Goal: Information Seeking & Learning: Check status

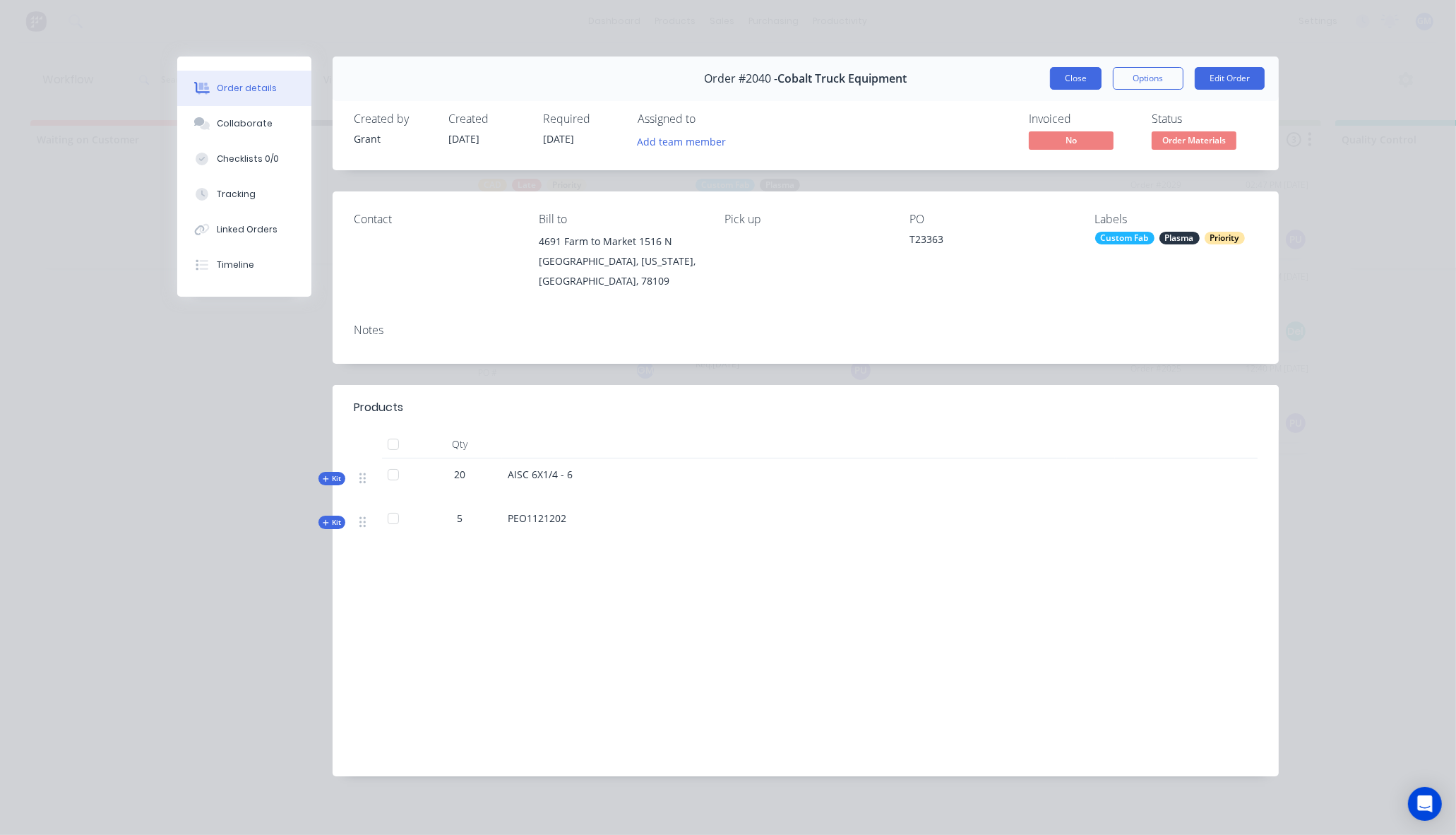
click at [1087, 79] on button "Close" at bounding box center [1075, 78] width 52 height 22
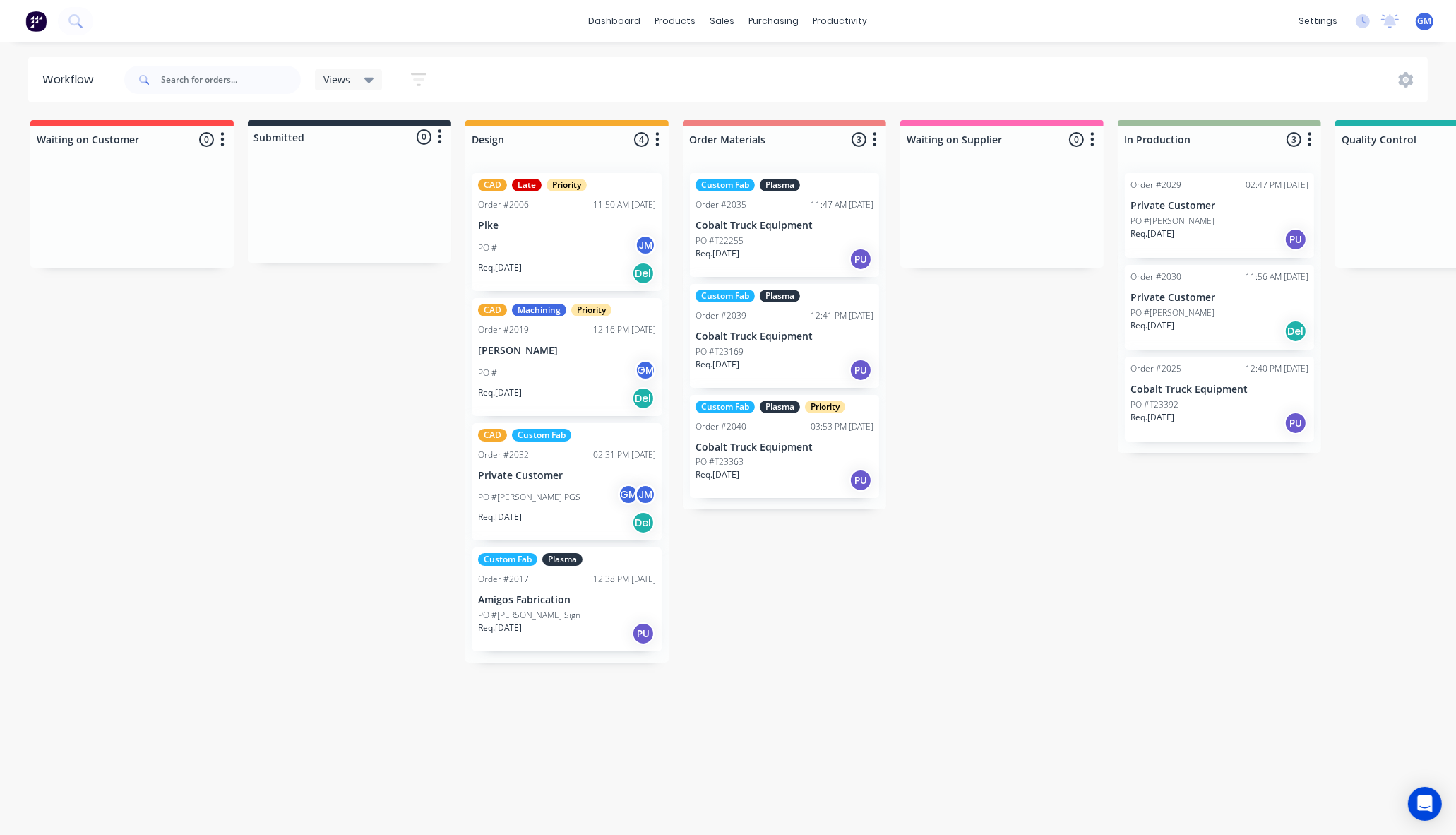
click at [972, 493] on div "Waiting on Customer 0 Status colour #FF4949 hex #FF4949 Save Cancel Notificatio…" at bounding box center [1268, 391] width 2559 height 542
drag, startPoint x: 988, startPoint y: 401, endPoint x: 990, endPoint y: 411, distance: 10.2
click at [990, 411] on div "Waiting on Customer 0 Status colour #FF4949 hex #FF4949 Save Cancel Notificatio…" at bounding box center [1268, 391] width 2559 height 542
click at [774, 460] on div "PO #T23363" at bounding box center [784, 462] width 178 height 12
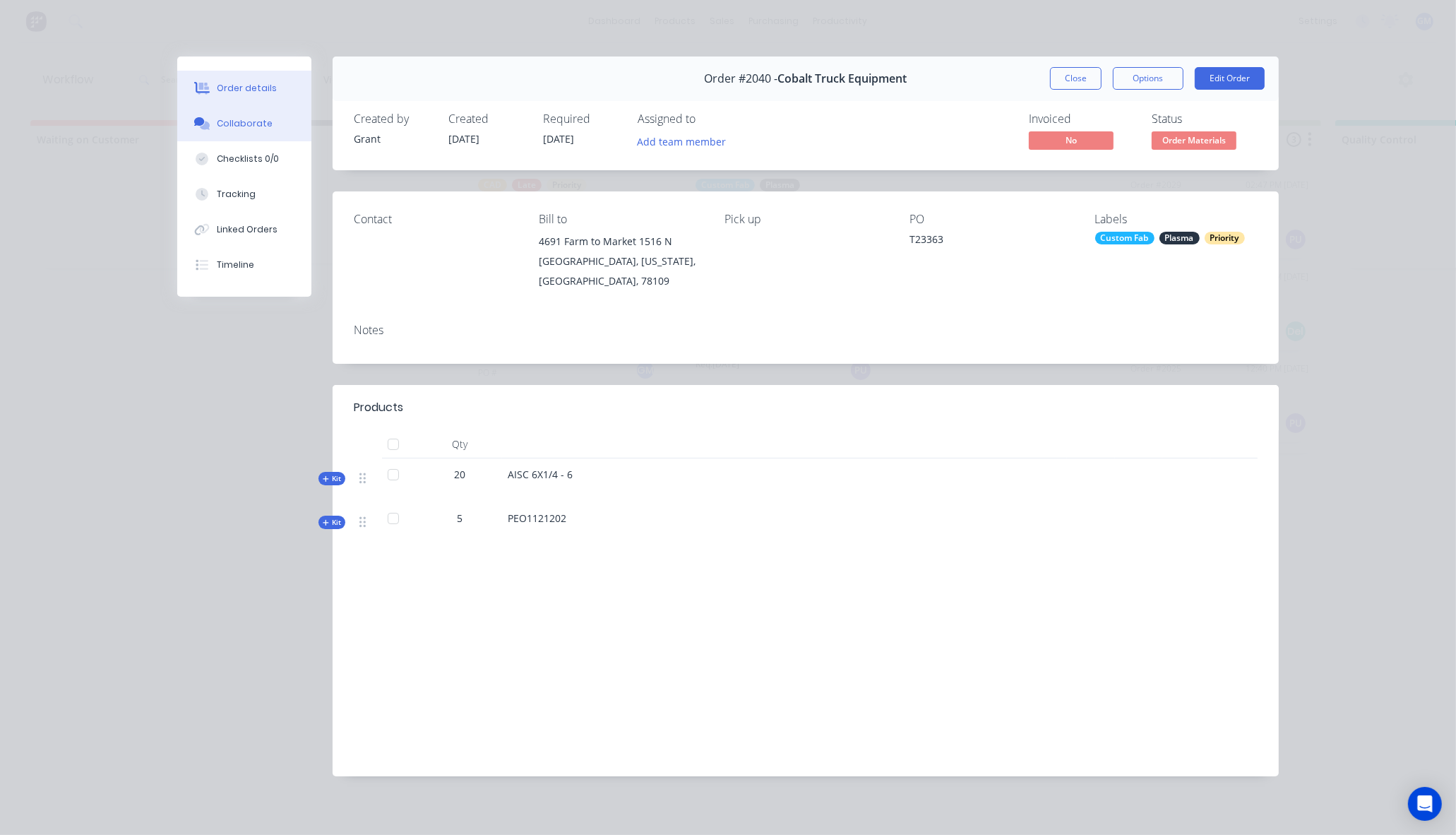
click at [236, 123] on div "Collaborate" at bounding box center [245, 124] width 56 height 12
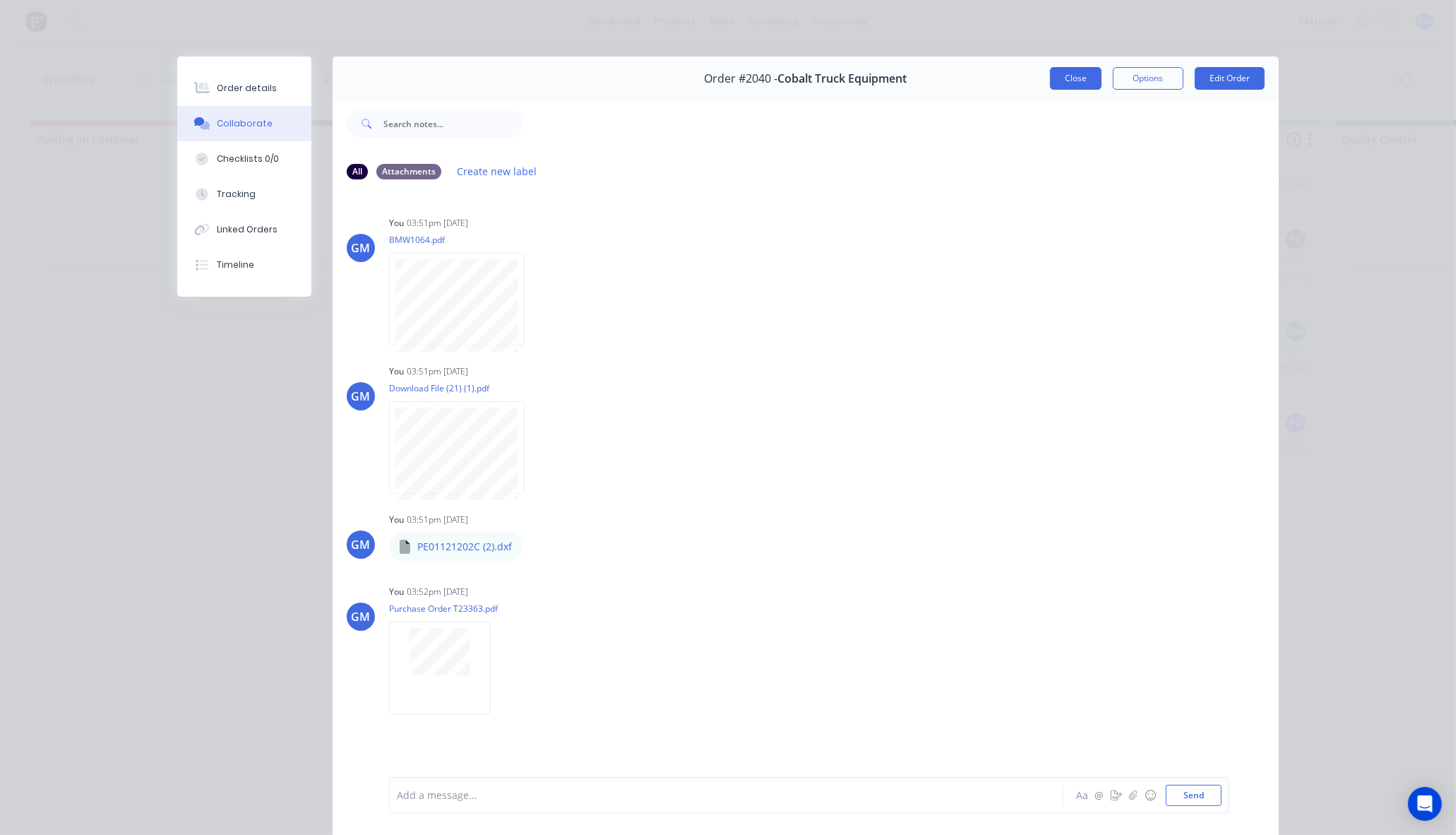
click at [1050, 74] on button "Close" at bounding box center [1075, 78] width 52 height 22
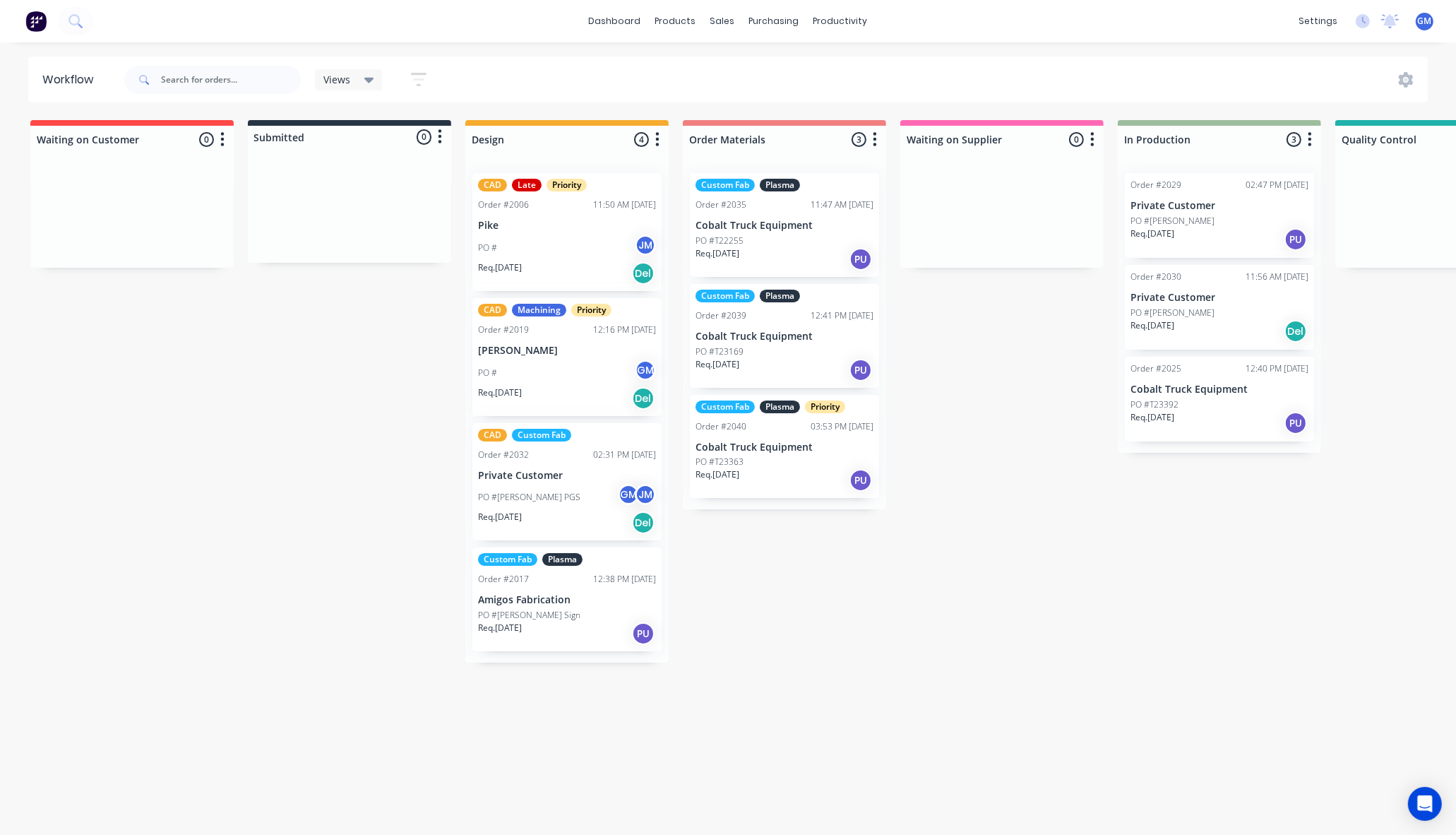
click at [808, 249] on div "Req. 14/09/25 PU" at bounding box center [784, 259] width 178 height 24
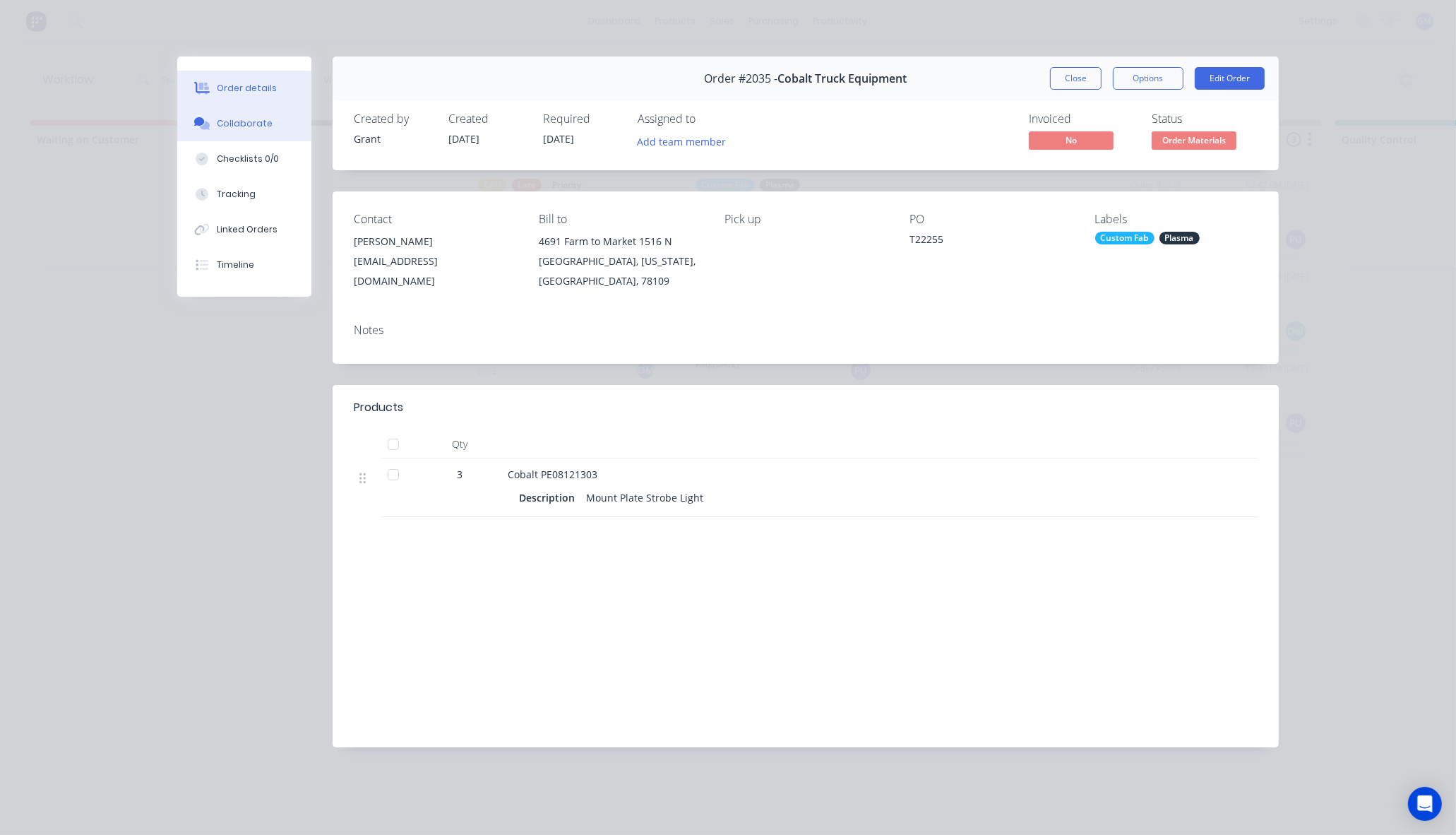
click at [252, 133] on button "Collaborate" at bounding box center [245, 124] width 134 height 36
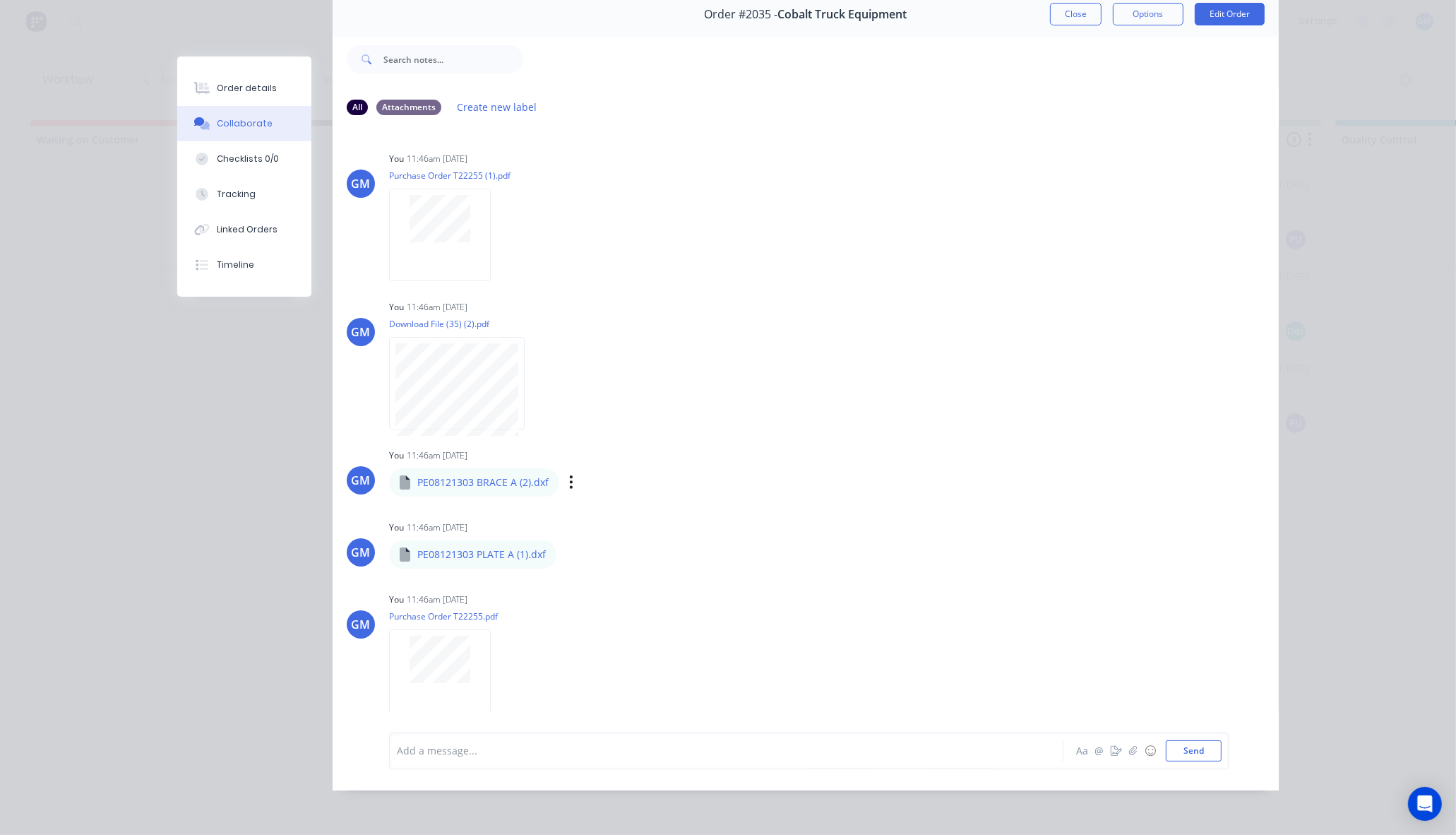
scroll to position [5, 0]
click at [259, 83] on div "Order details" at bounding box center [247, 88] width 60 height 12
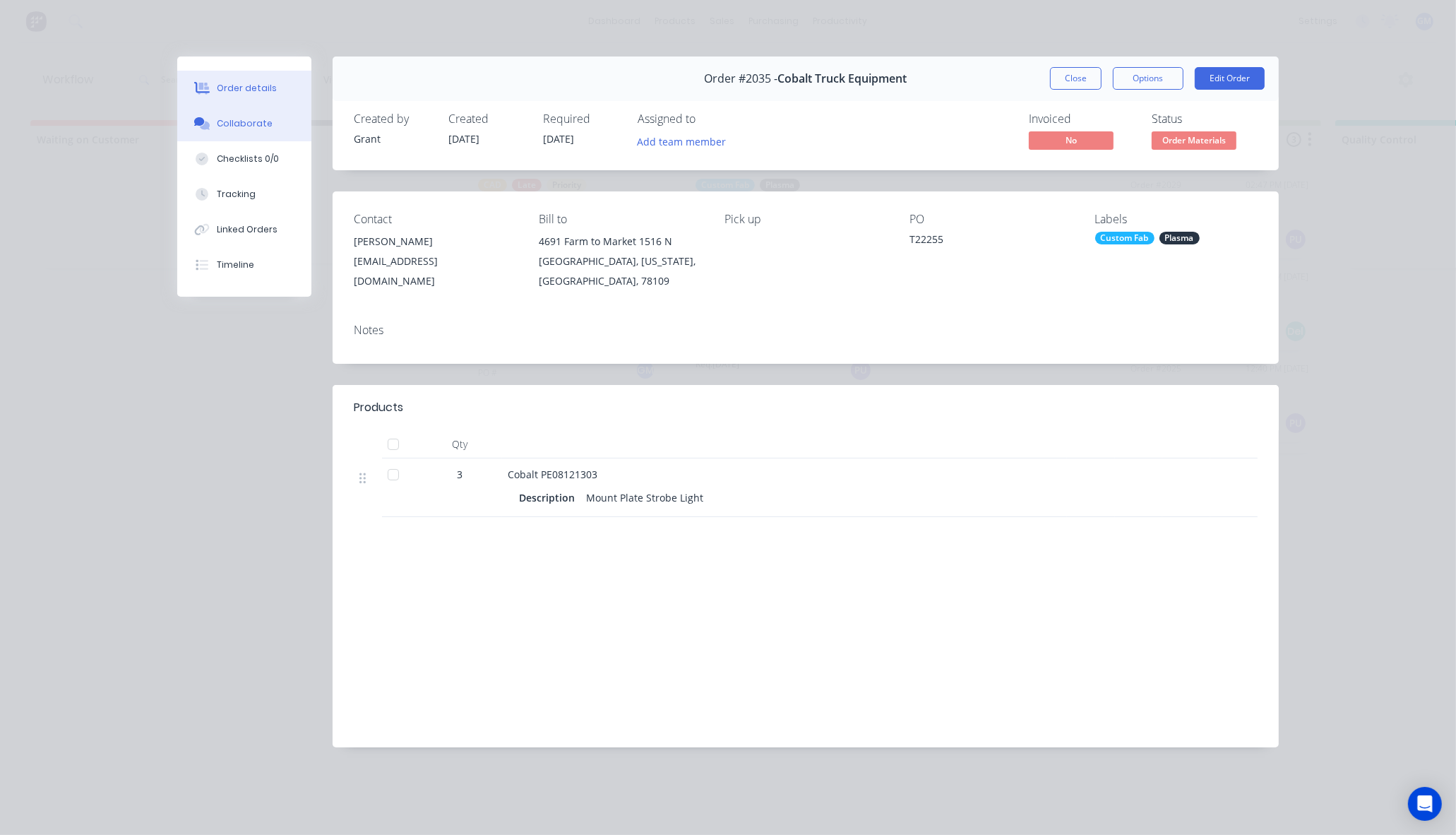
click at [237, 122] on div "Collaborate" at bounding box center [245, 124] width 56 height 12
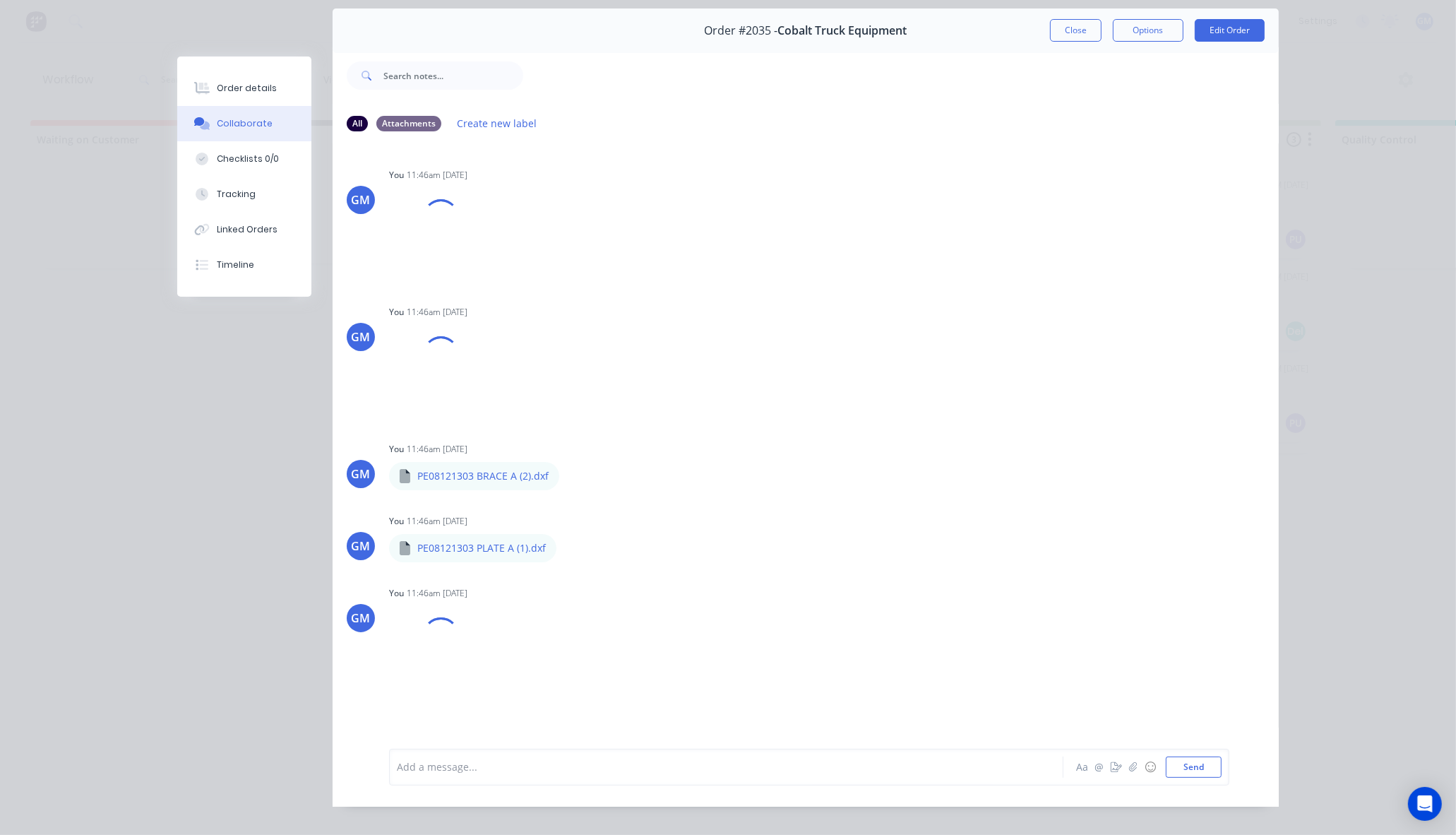
scroll to position [76, 0]
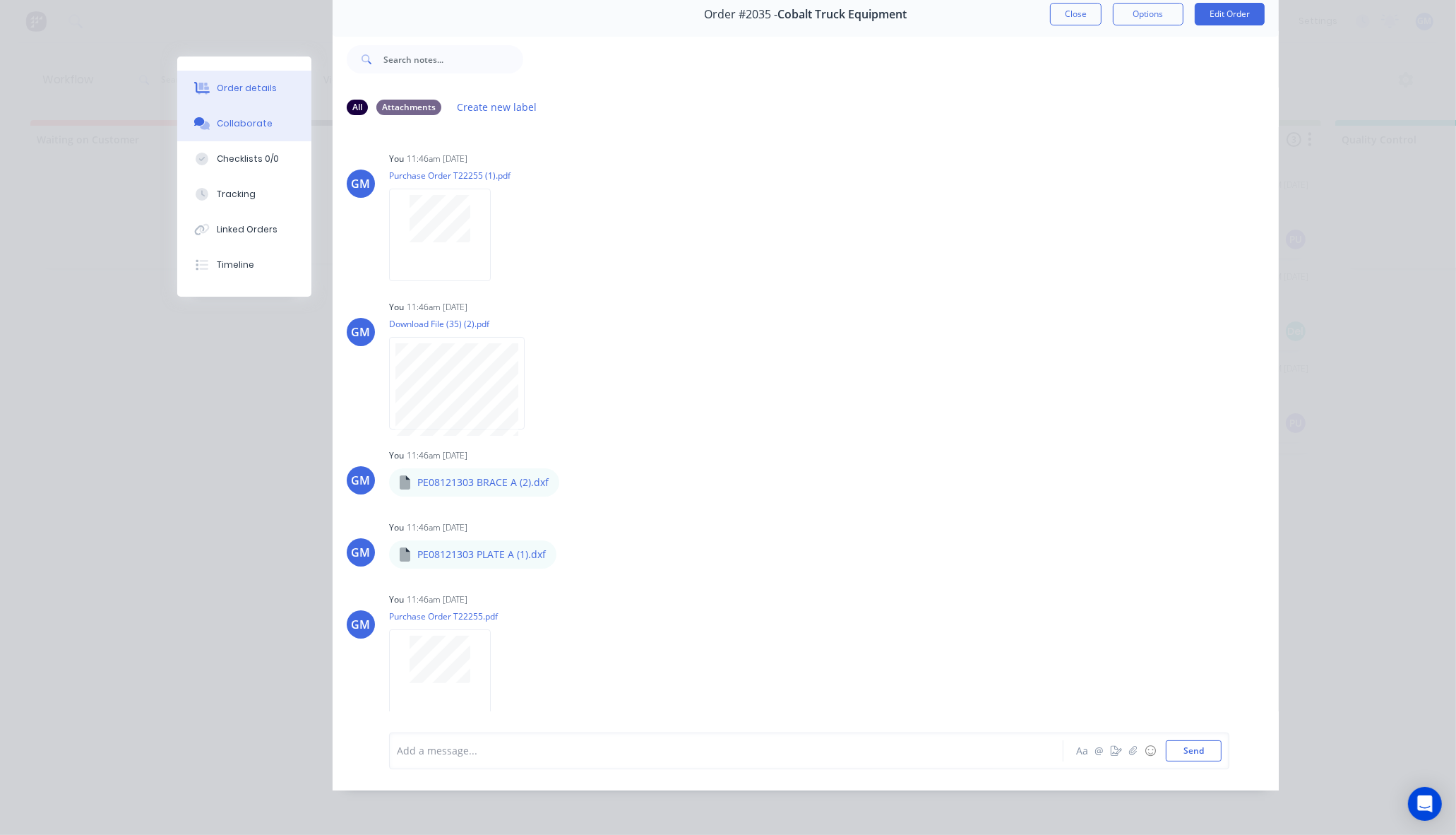
click at [221, 72] on button "Order details" at bounding box center [245, 88] width 134 height 36
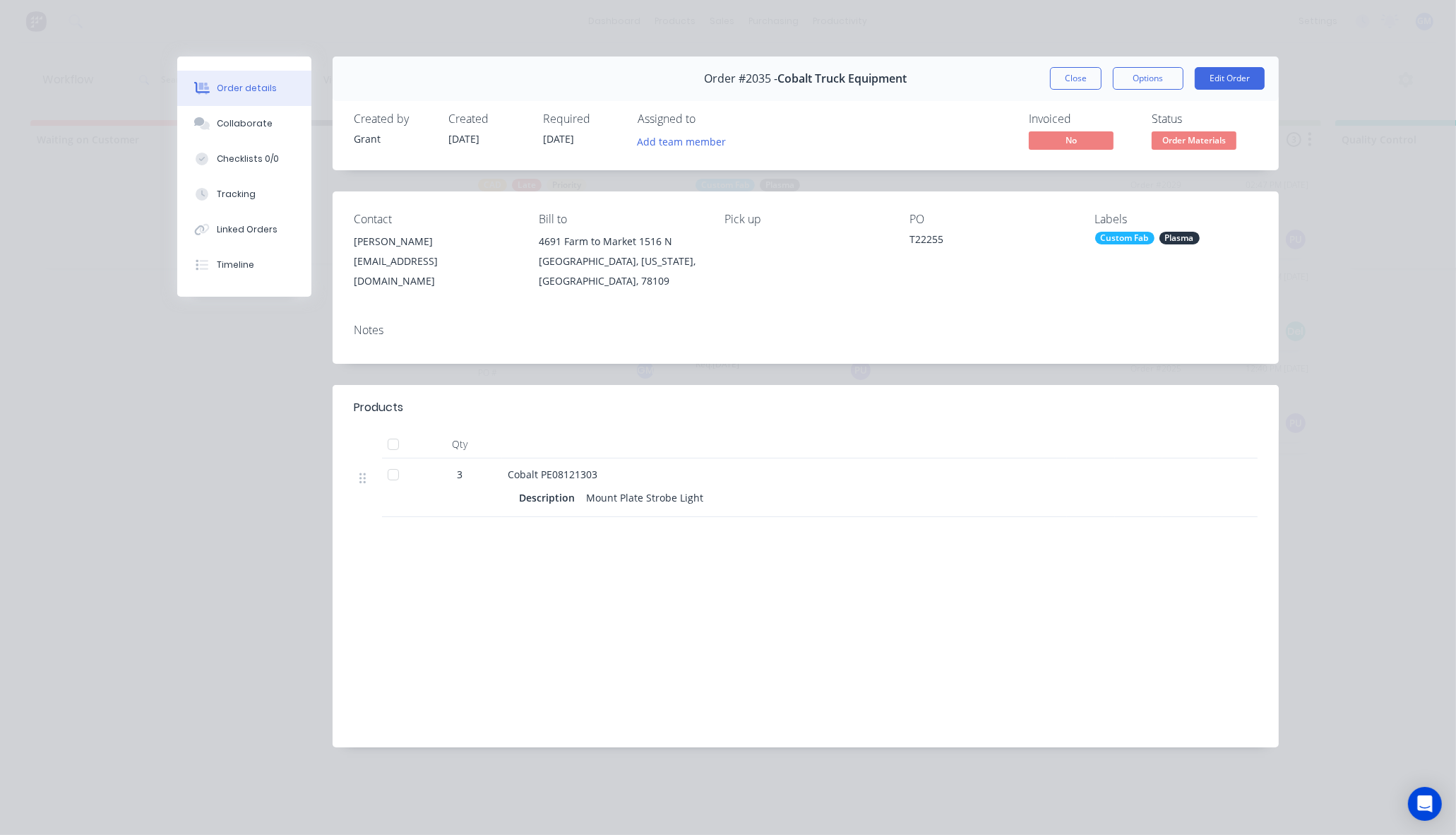
click at [202, 436] on div "Order #2035 - Cobalt Truck Equipment Close Options Edit Order Created by Grant …" at bounding box center [728, 412] width 1102 height 712
click at [1082, 75] on button "Close" at bounding box center [1075, 78] width 52 height 22
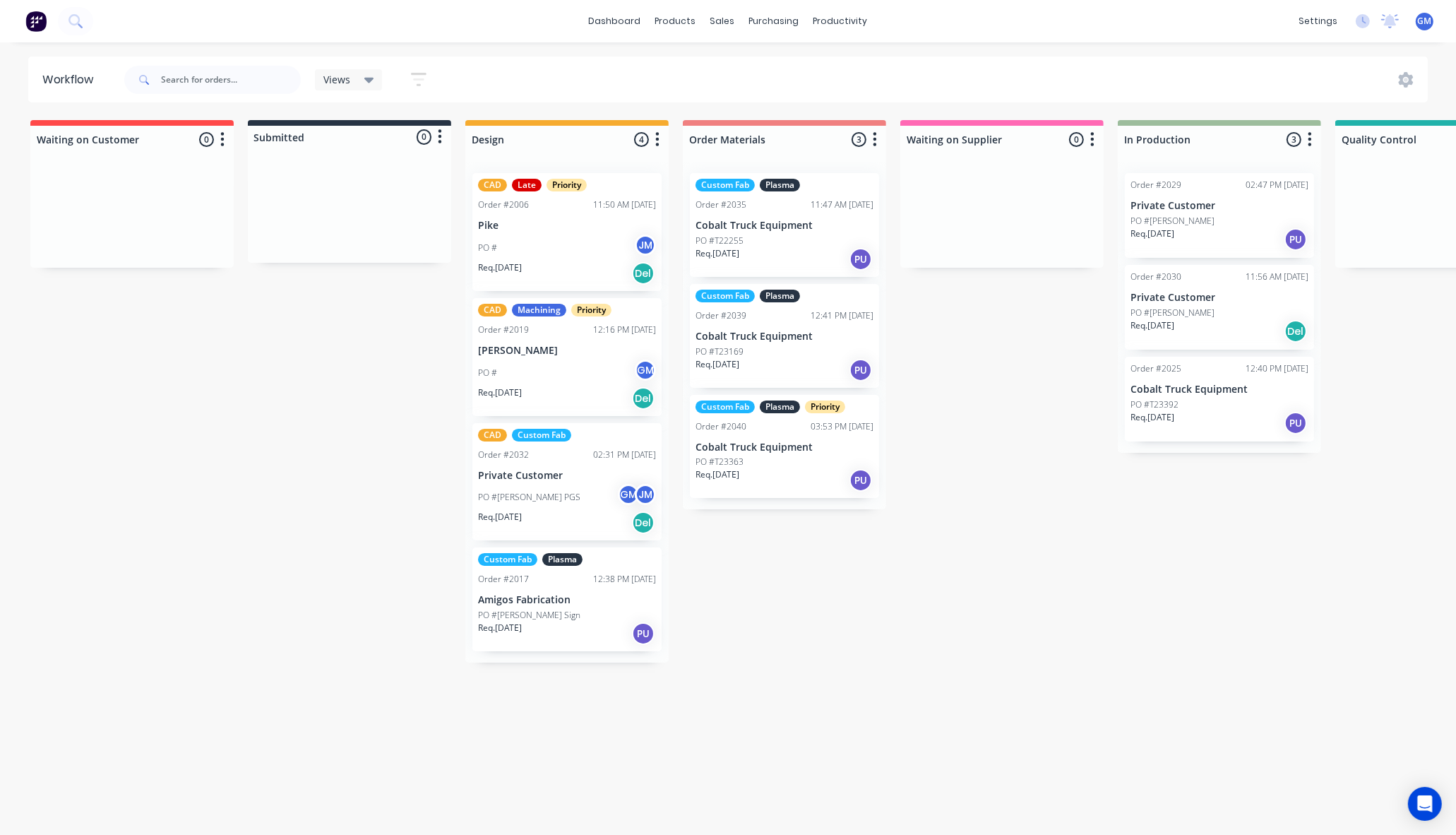
click at [816, 457] on div "PO #T23363" at bounding box center [784, 462] width 178 height 12
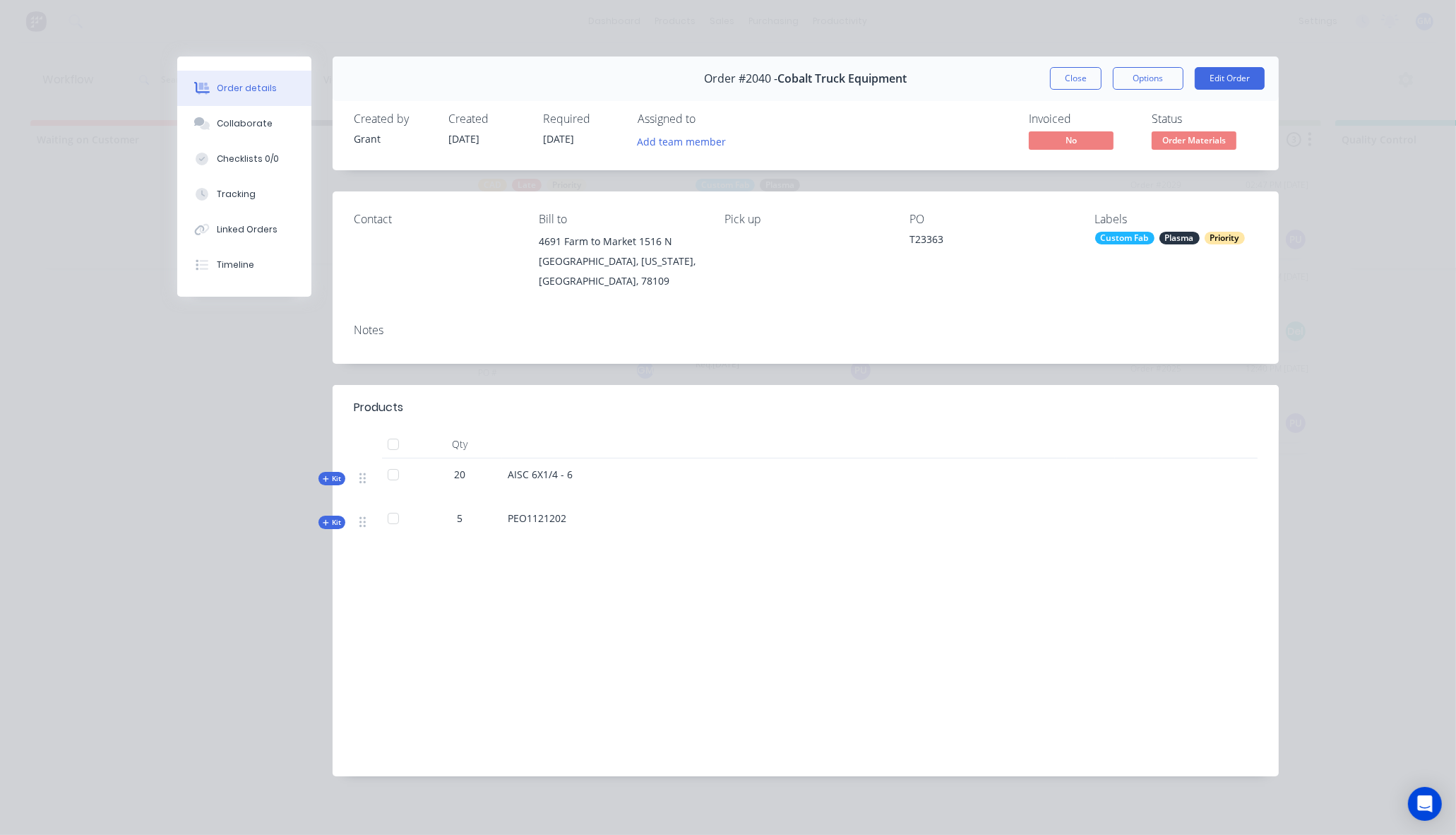
drag, startPoint x: 252, startPoint y: 128, endPoint x: 106, endPoint y: 134, distance: 146.1
click at [106, 134] on div "Order details Collaborate Checklists 0/0 Tracking Linked Orders Timeline Order …" at bounding box center [728, 417] width 1456 height 835
click at [1066, 66] on div "Order #2040 - Cobalt Truck Equipment Close Options Edit Order" at bounding box center [805, 79] width 946 height 45
click at [1070, 66] on div "Order #2040 - Cobalt Truck Equipment Close Options Edit Order" at bounding box center [805, 79] width 946 height 45
click at [1073, 66] on div "Order #2040 - Cobalt Truck Equipment Close Options Edit Order" at bounding box center [805, 79] width 946 height 45
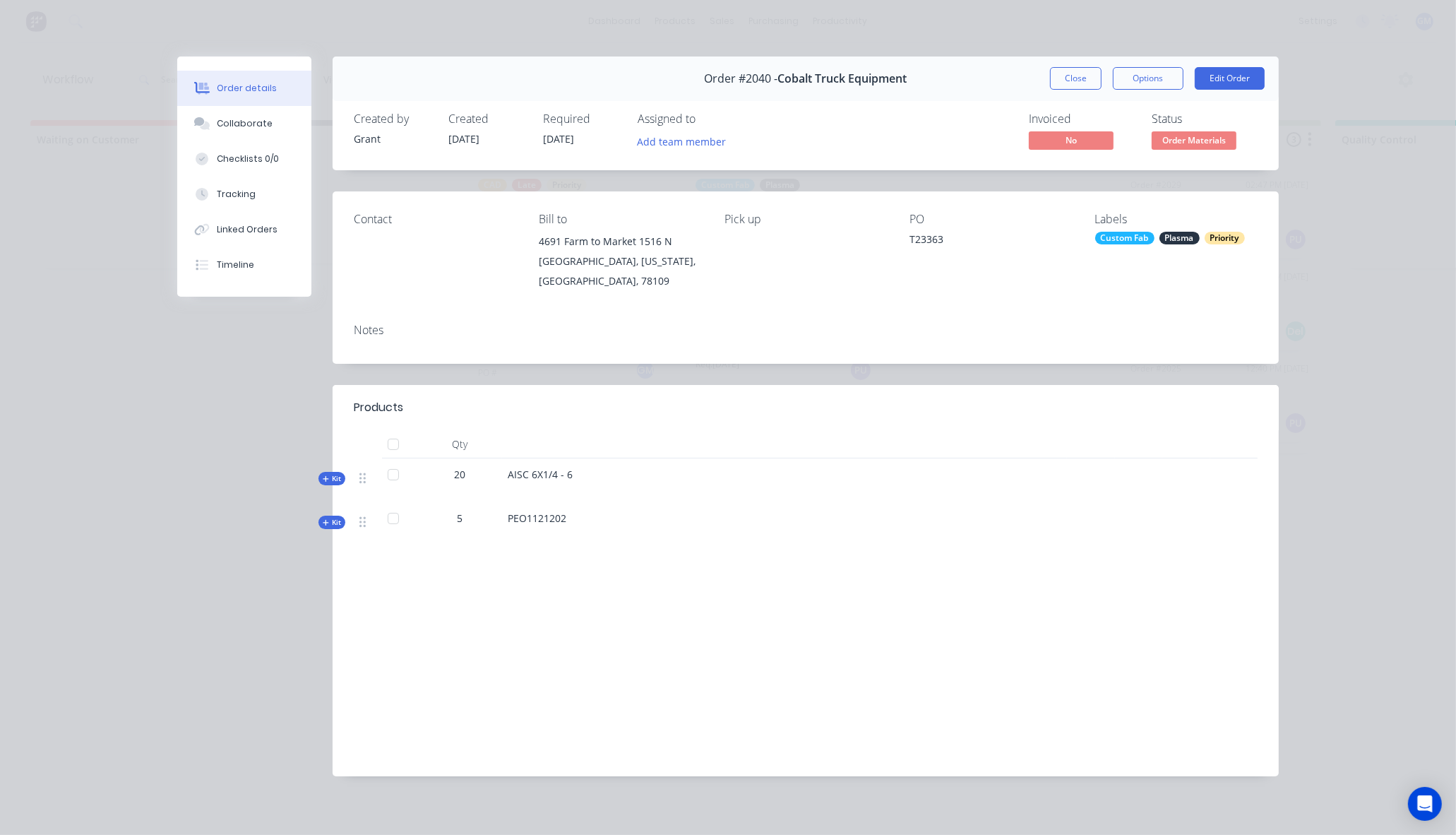
click at [1073, 75] on button "Close" at bounding box center [1075, 78] width 52 height 22
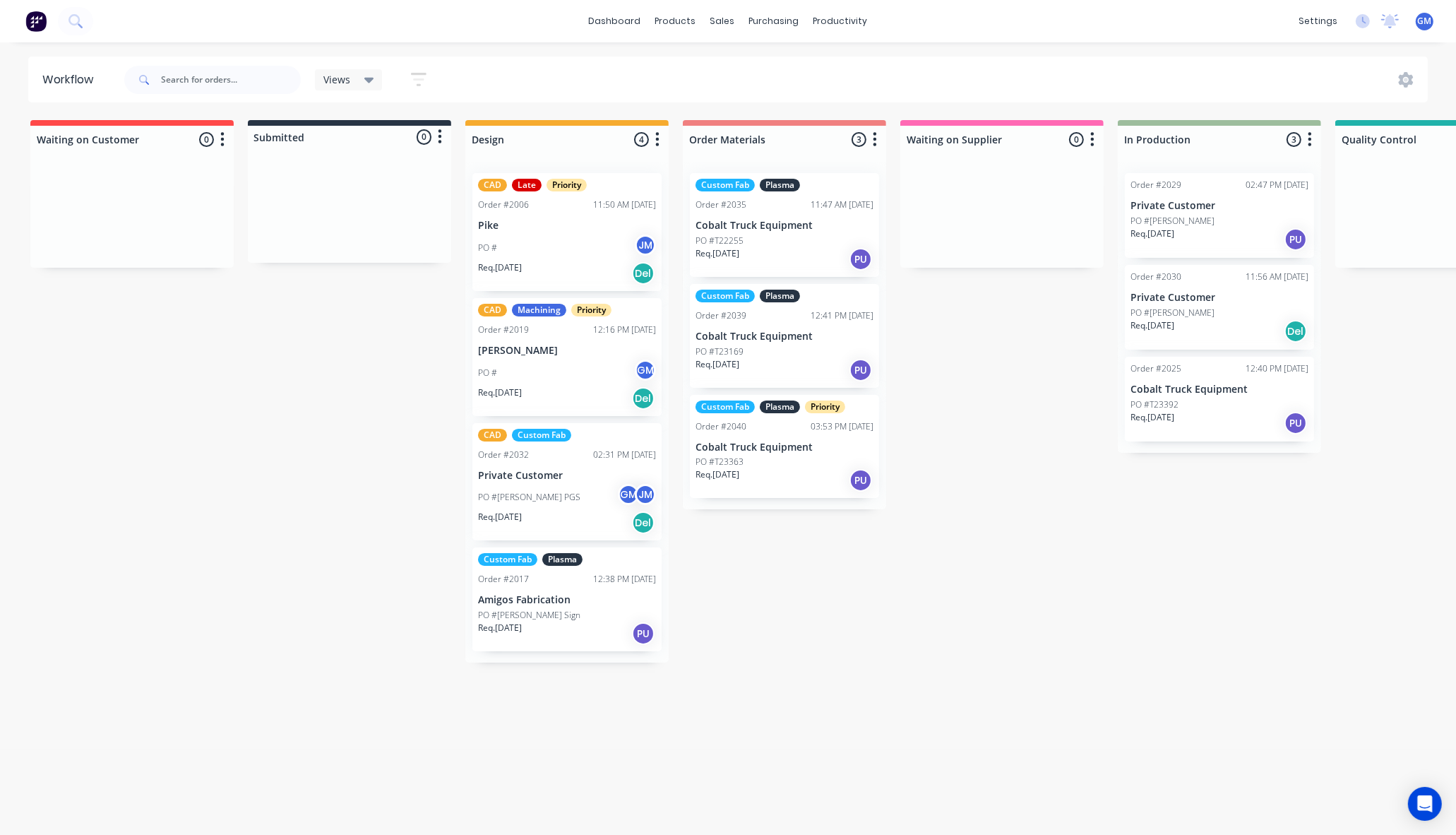
click at [726, 322] on div "Custom Fab Plasma Order #2039 12:41 PM 13/08/25 Cobalt Truck Equipment PO #T231…" at bounding box center [784, 336] width 189 height 104
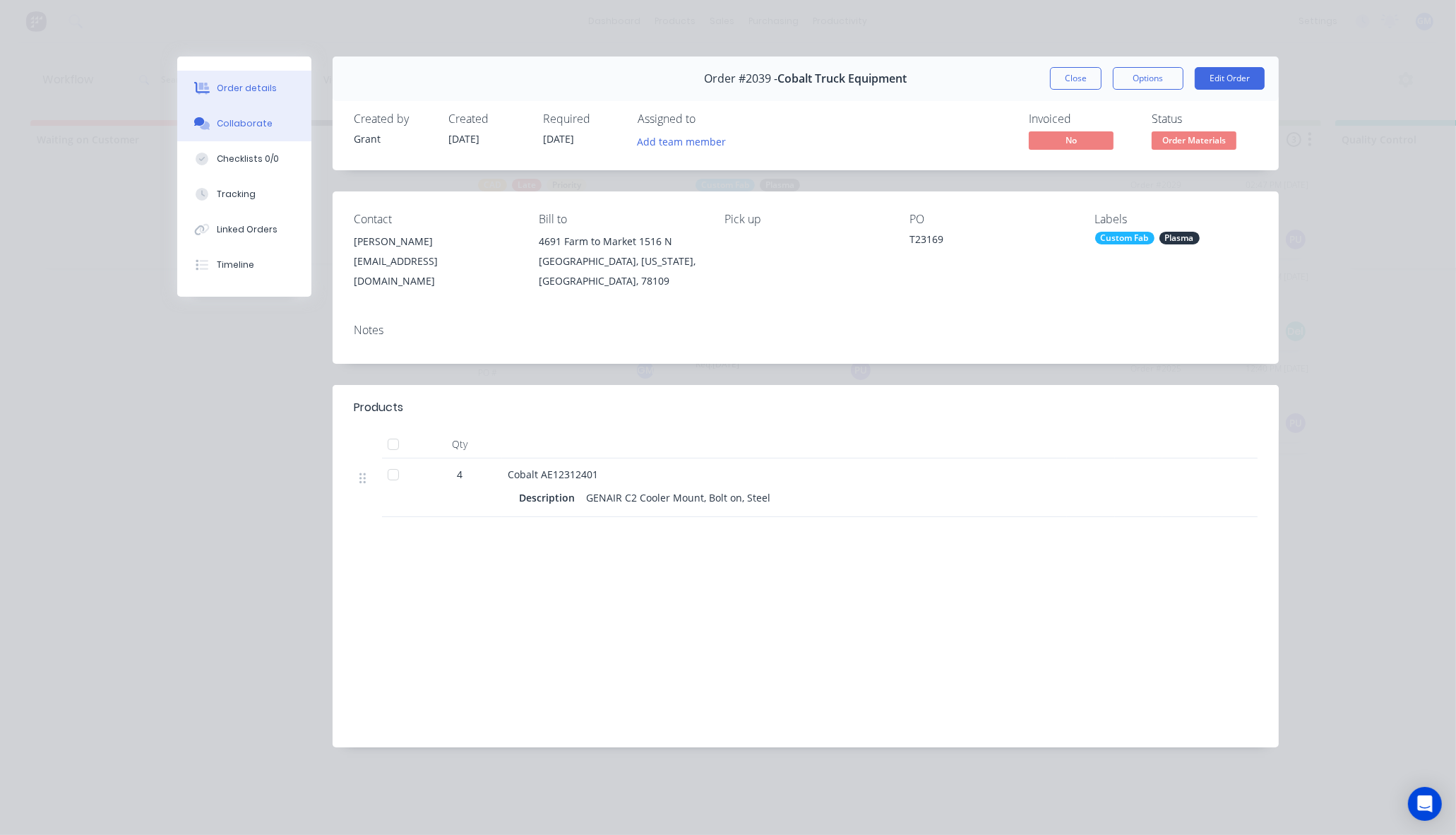
click at [241, 122] on div "Collaborate" at bounding box center [245, 124] width 56 height 12
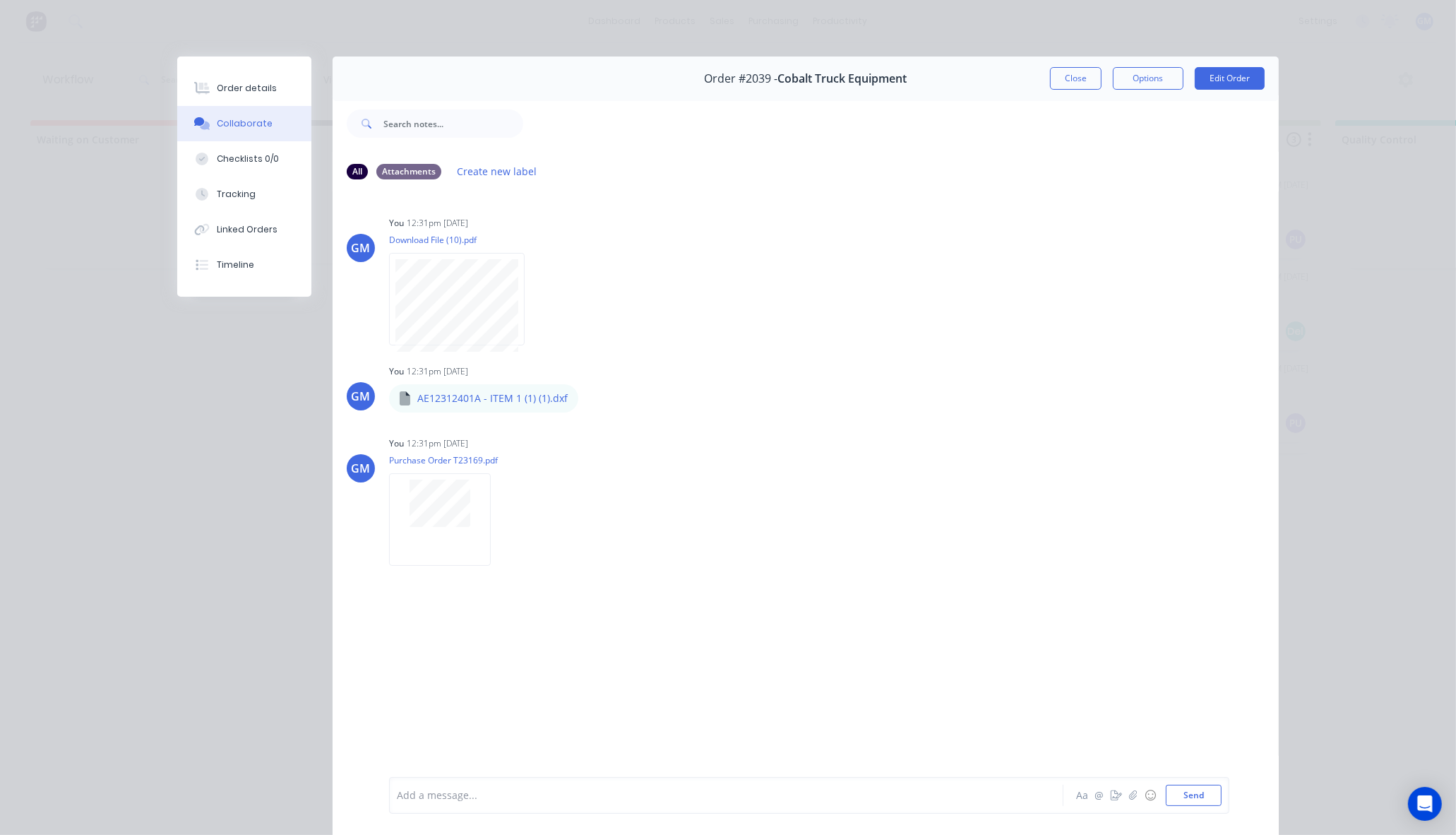
click at [227, 455] on div "Order #2039 - Cobalt Truck Equipment Close Options Edit Order All Attachments C…" at bounding box center [728, 455] width 1102 height 798
click at [213, 78] on button "Order details" at bounding box center [245, 88] width 134 height 36
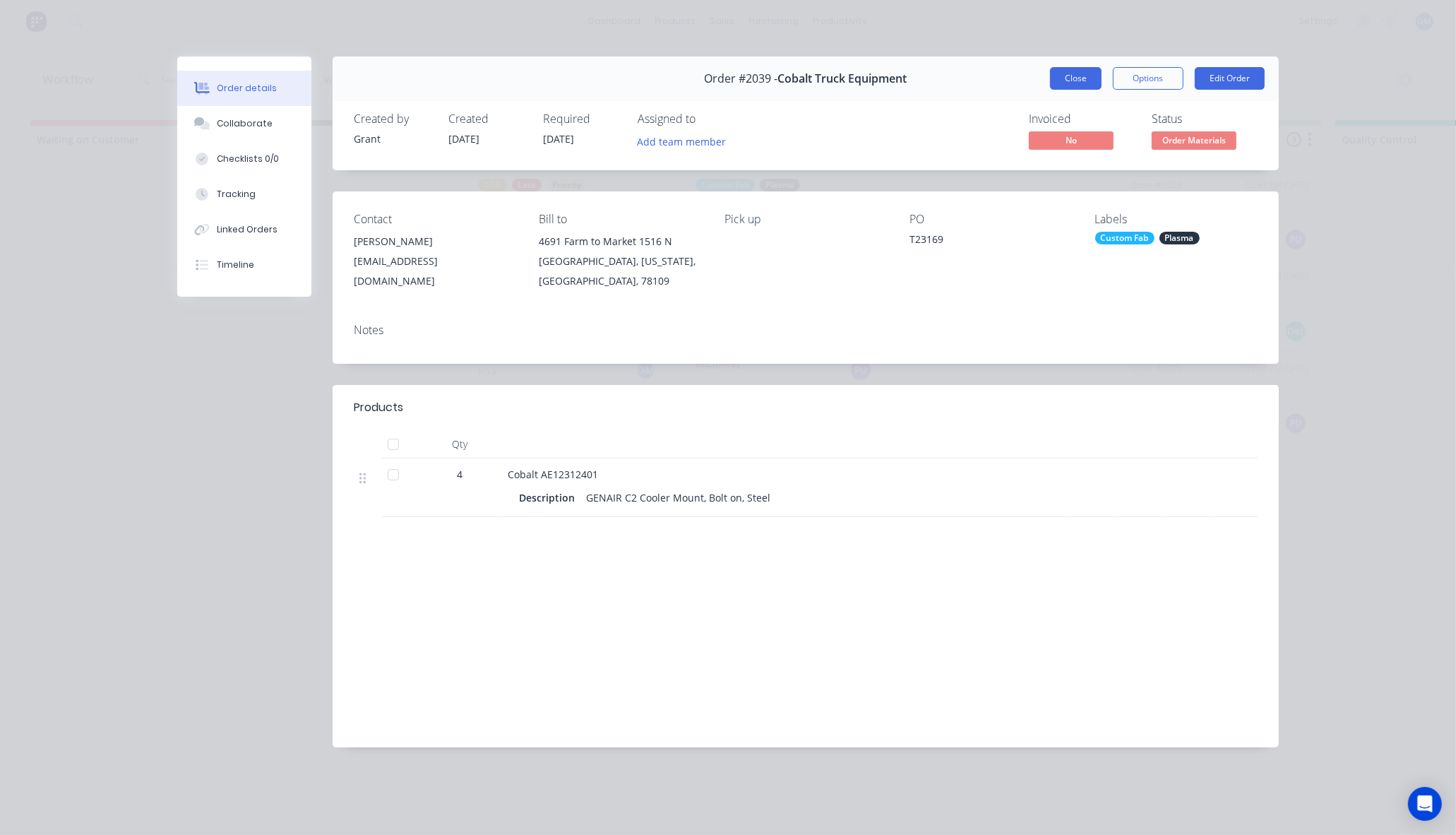
click at [1089, 78] on button "Close" at bounding box center [1075, 78] width 52 height 22
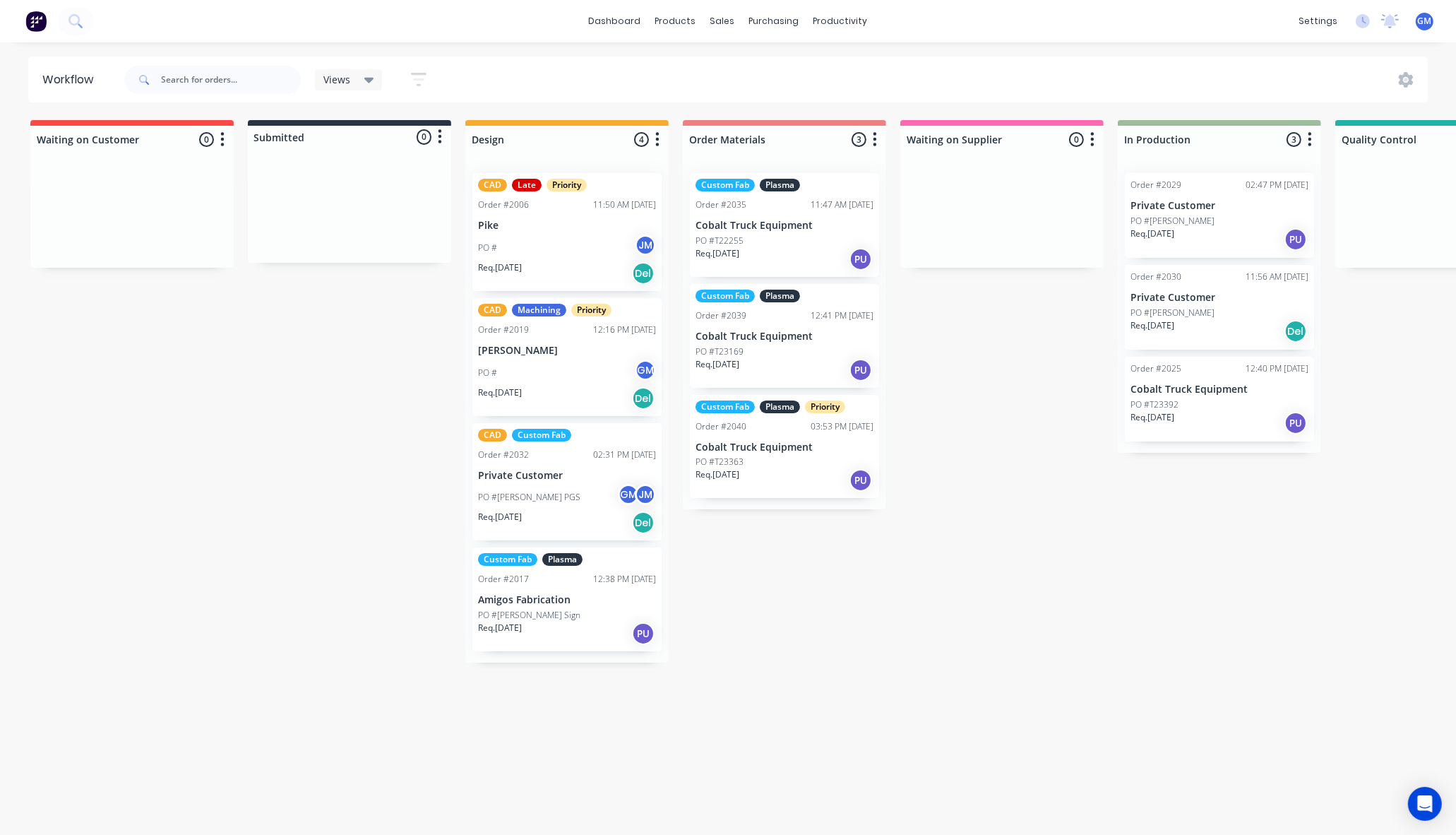
click at [845, 601] on div "Waiting on Customer 0 Status colour #FF4949 hex #FF4949 Save Cancel Notificatio…" at bounding box center [1268, 391] width 2559 height 542
click at [1065, 630] on div "Waiting on Customer 0 Status colour #FF4949 hex #FF4949 Save Cancel Notificatio…" at bounding box center [1268, 391] width 2559 height 542
click at [1042, 417] on div "Waiting on Customer 0 Status colour #FF4949 hex #FF4949 Save Cancel Notificatio…" at bounding box center [1268, 391] width 2559 height 542
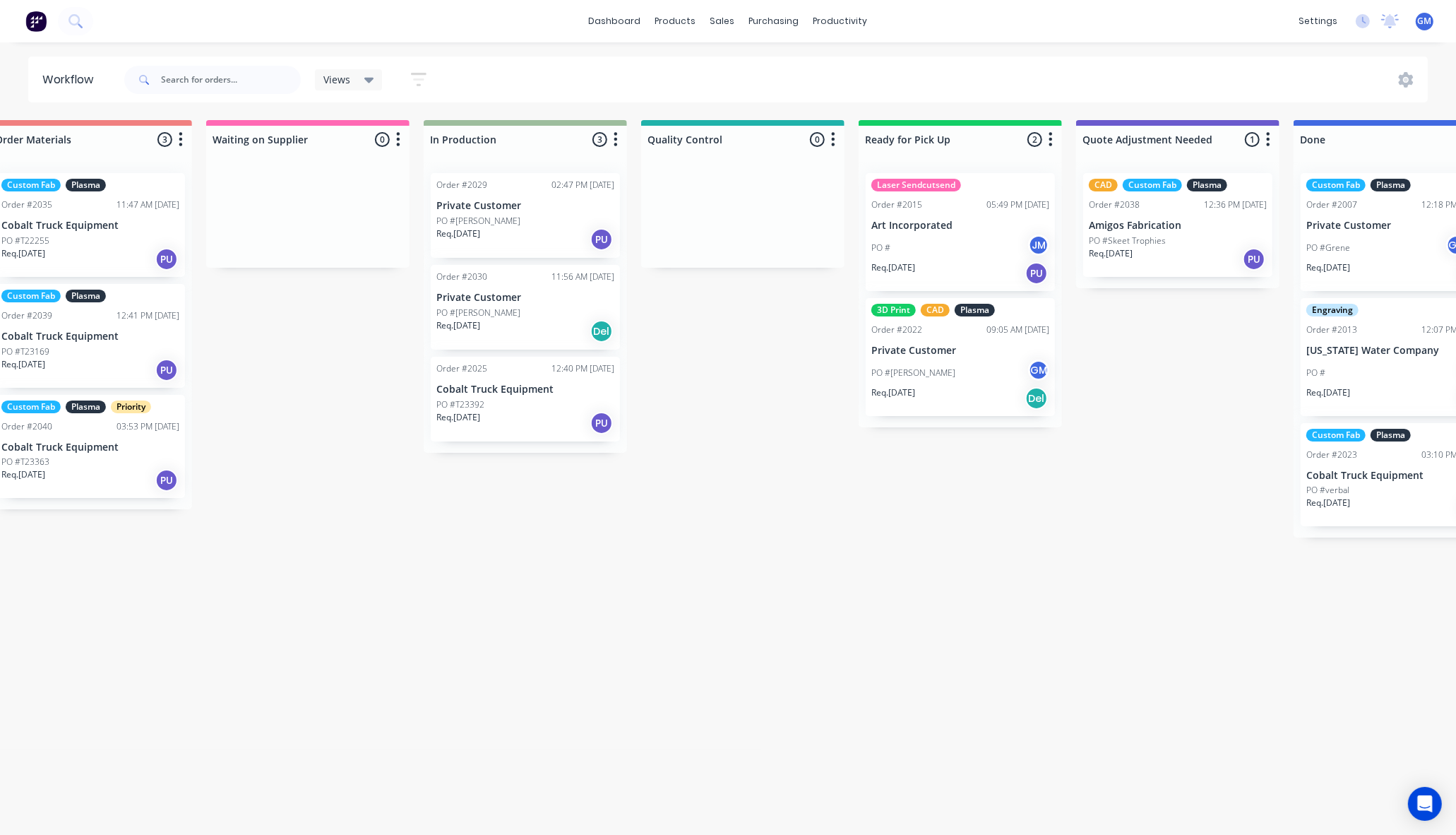
scroll to position [0, 707]
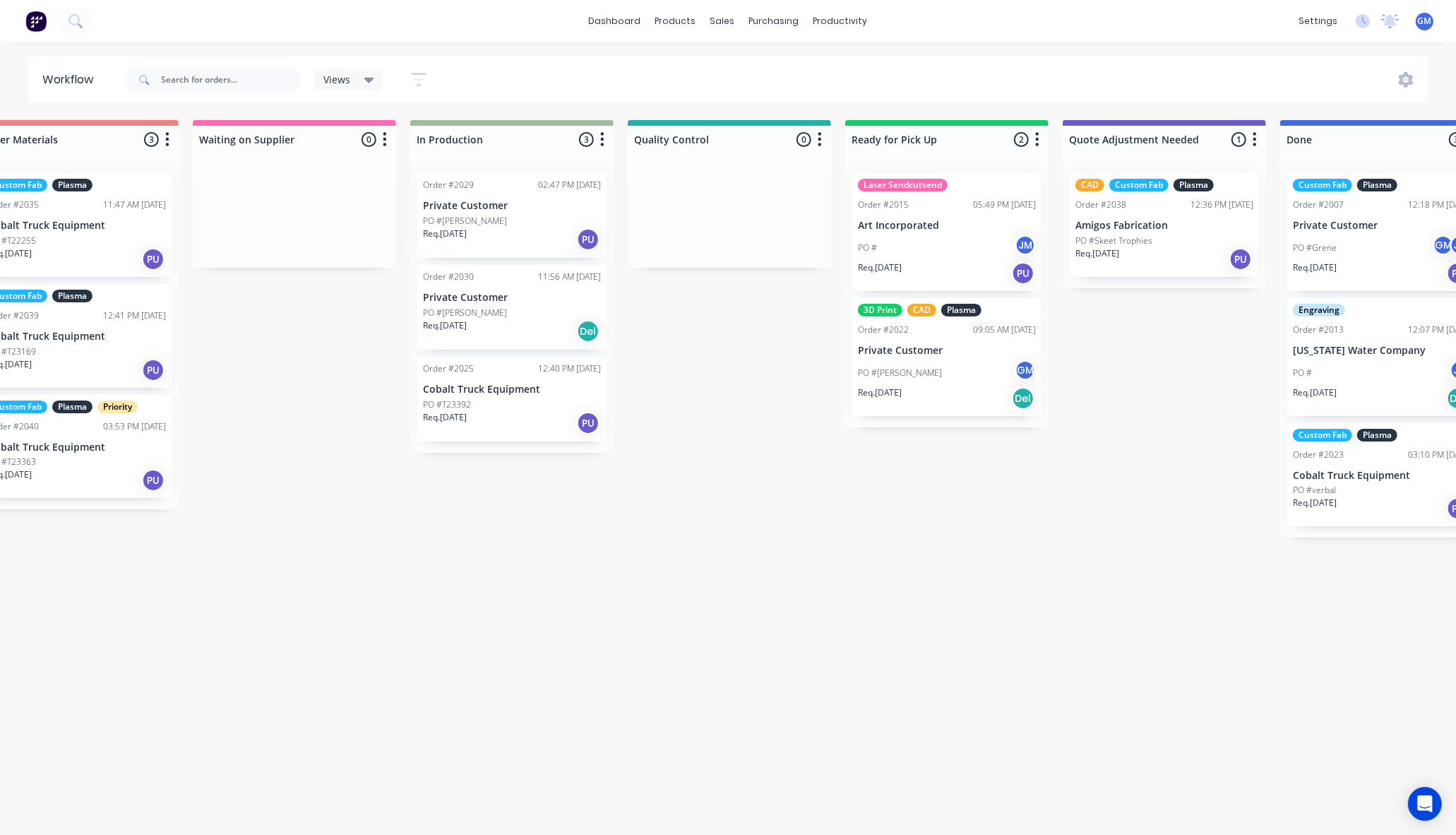
click at [1118, 248] on p "Req. 10/08/25" at bounding box center [1097, 253] width 44 height 12
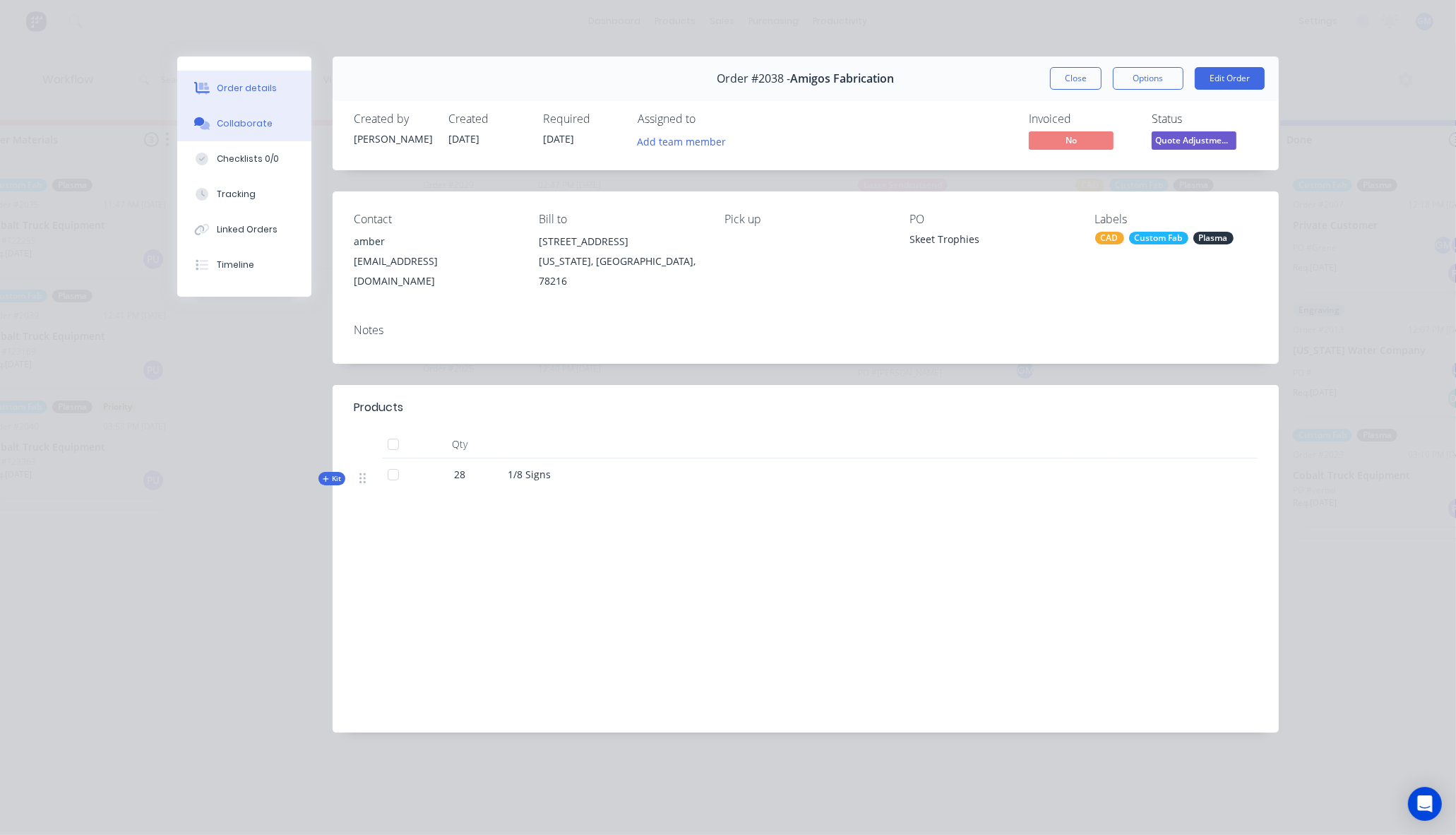
click at [236, 128] on div "Collaborate" at bounding box center [245, 124] width 56 height 12
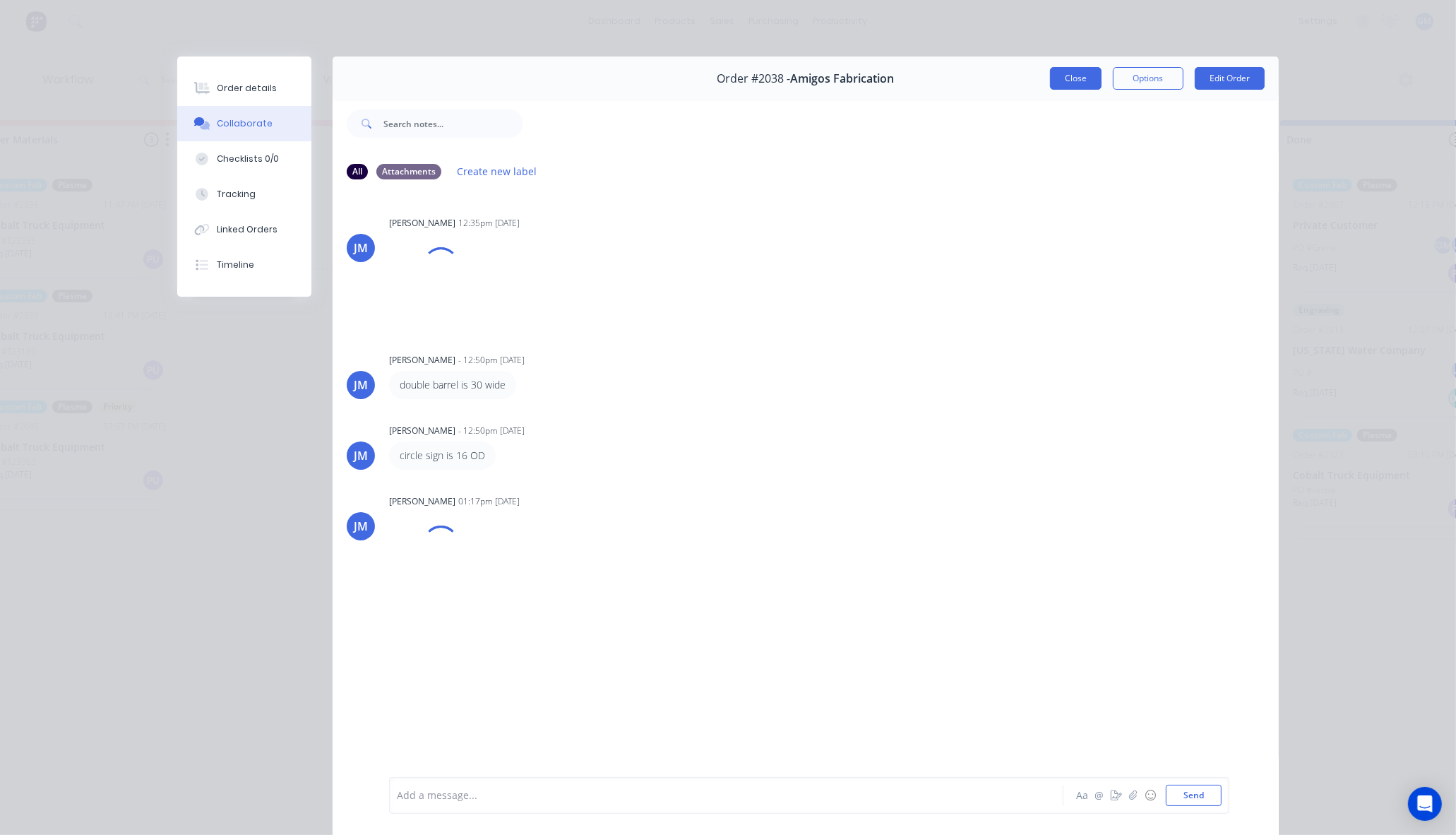
click at [1080, 82] on button "Close" at bounding box center [1075, 78] width 52 height 22
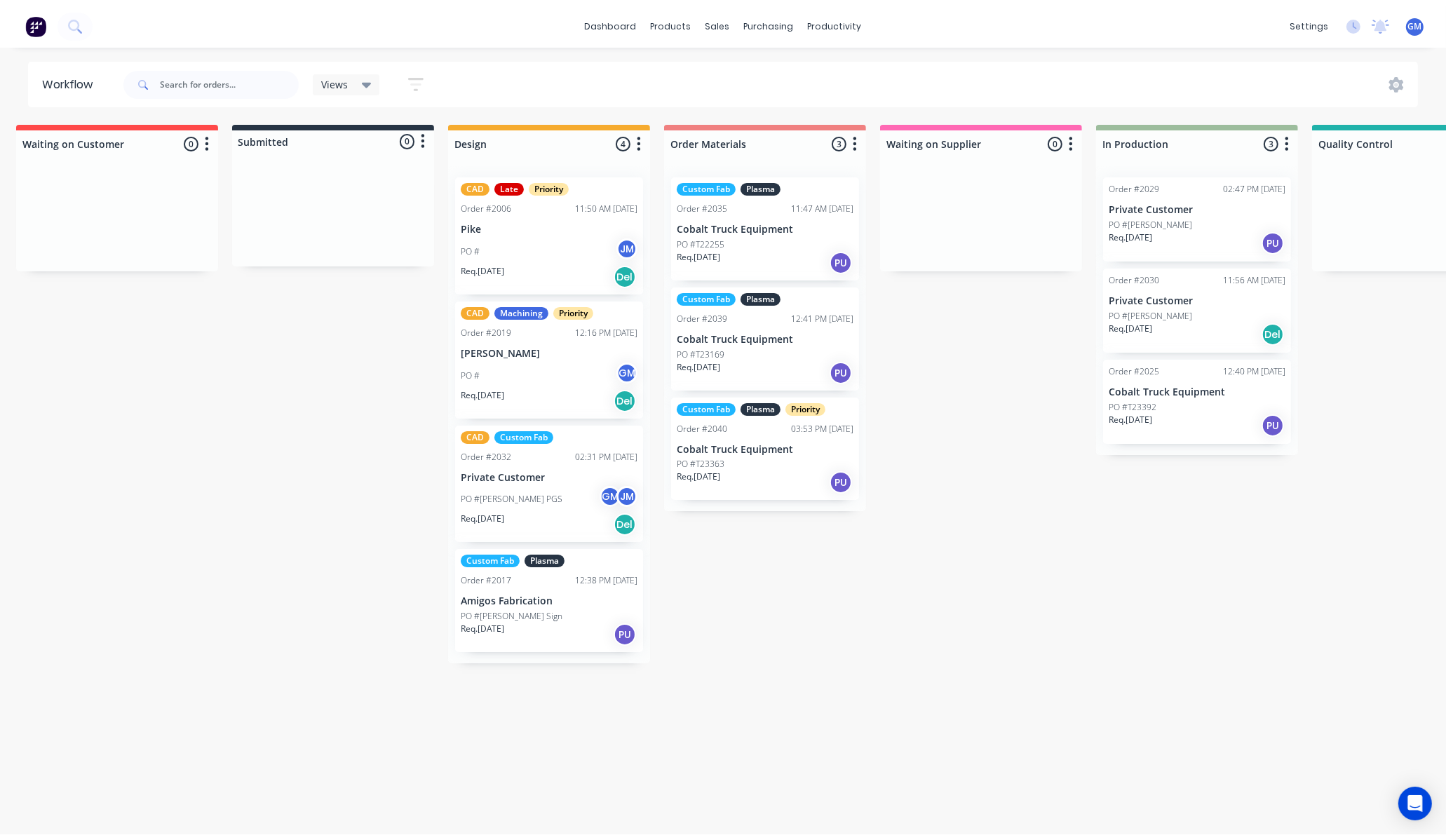
scroll to position [0, 0]
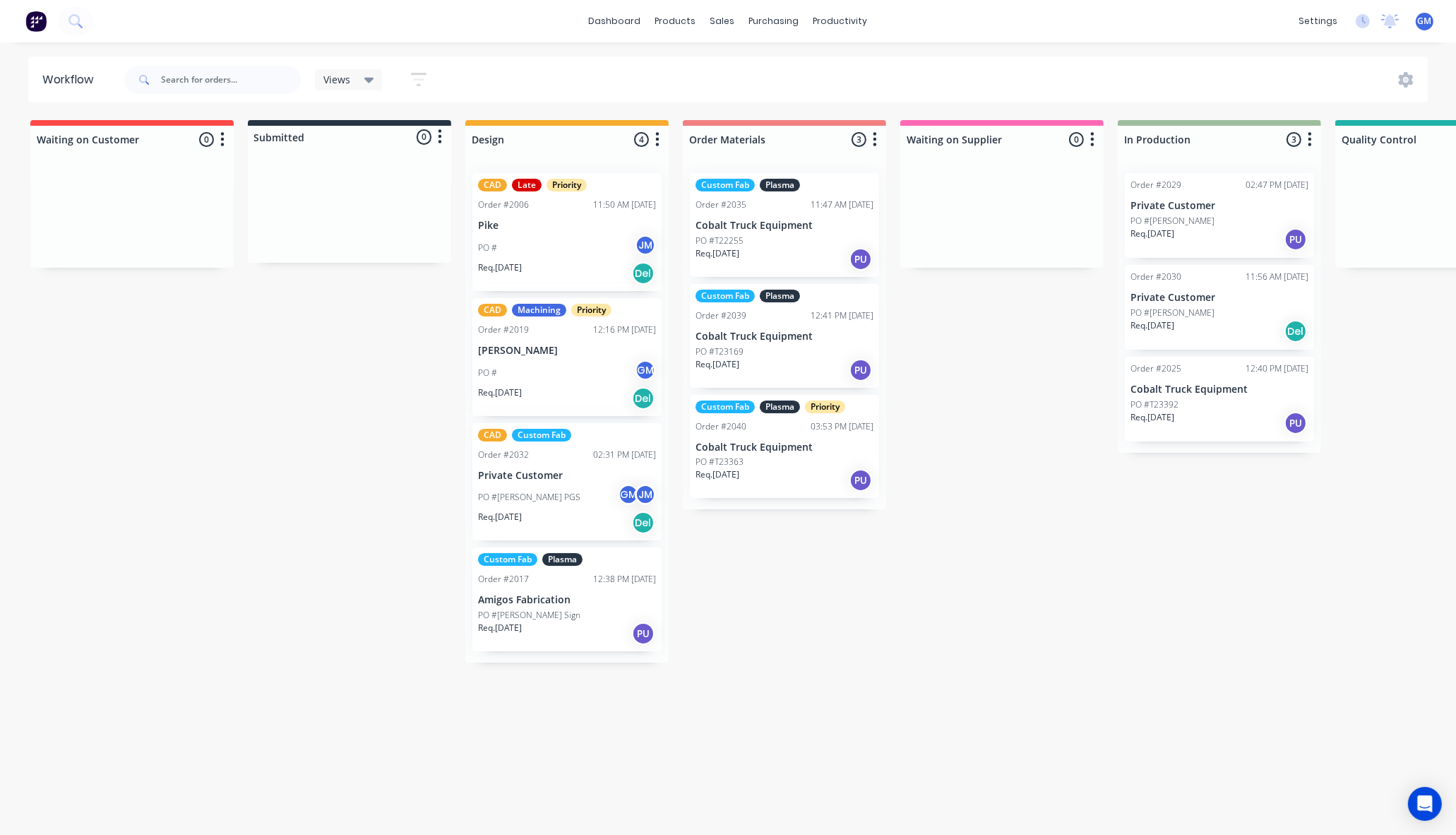
click at [334, 718] on div "Workflow Views Save new view None (Default) edit Overview edit Show/Hide status…" at bounding box center [728, 431] width 1456 height 750
click at [251, 411] on div "Waiting on Customer 0 Status colour #FF4949 hex #FF4949 Save Cancel Notificatio…" at bounding box center [1268, 391] width 2559 height 542
click at [622, 18] on link "dashboard" at bounding box center [615, 21] width 66 height 21
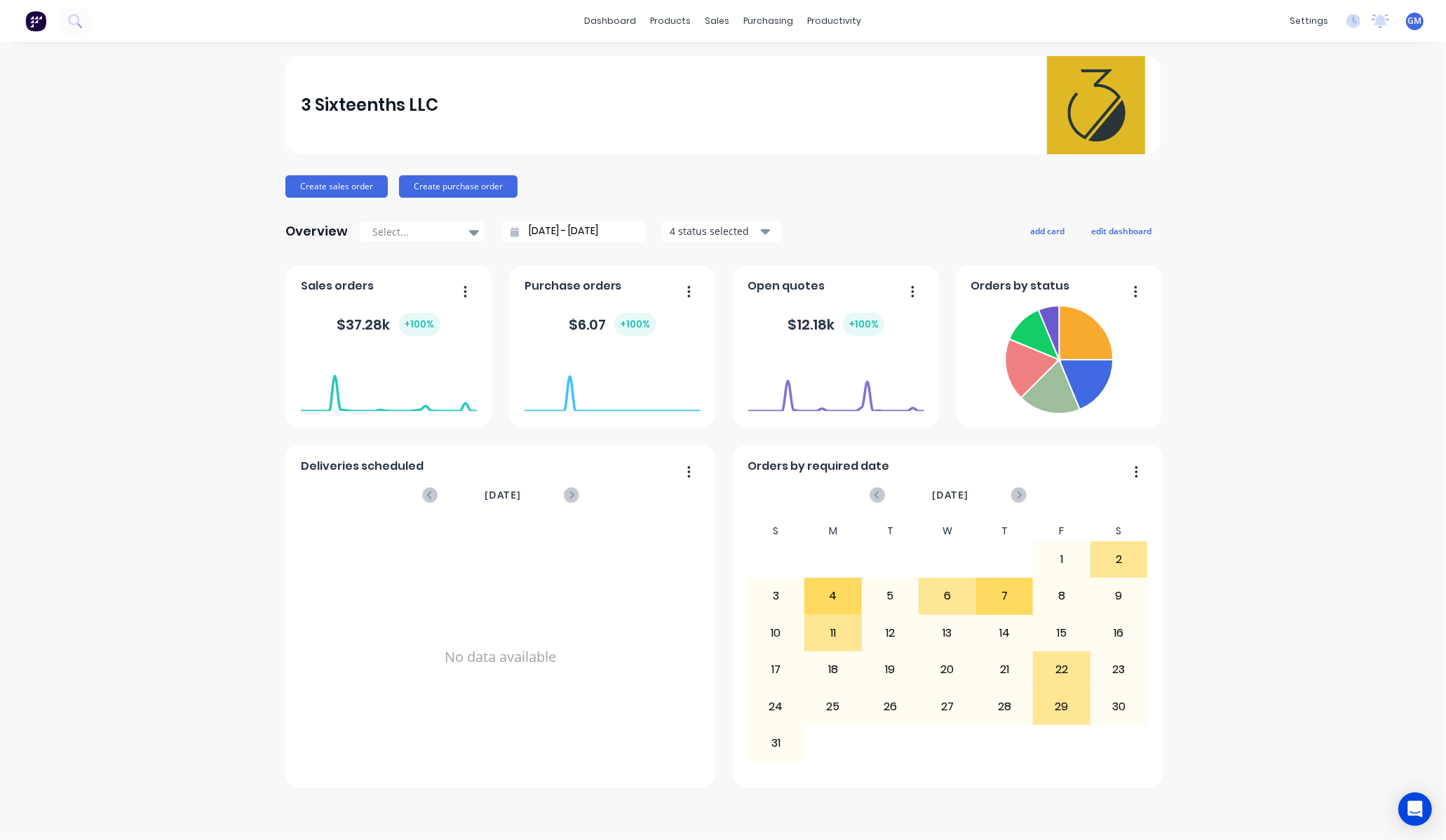
click at [380, 326] on div "$ 37.28k + 100 %" at bounding box center [389, 324] width 103 height 23
click at [464, 294] on icon "button" at bounding box center [465, 291] width 4 height 14
click at [167, 367] on div "3 Sixteenths LLC Create sales order Create purchase order Overview Select... 15…" at bounding box center [723, 441] width 1446 height 769
click at [466, 293] on icon "button" at bounding box center [465, 291] width 4 height 14
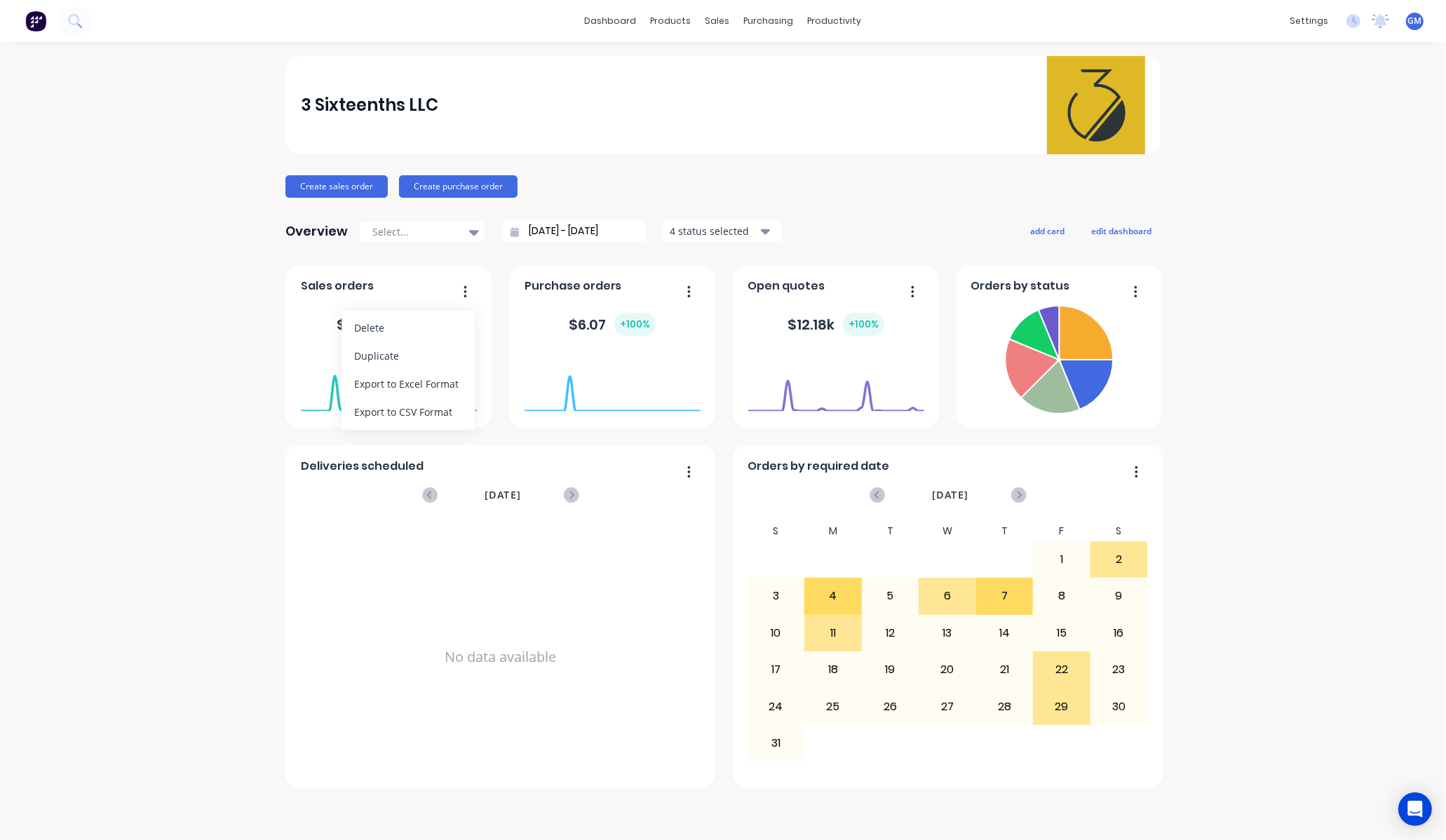
click at [466, 293] on icon "button" at bounding box center [465, 291] width 4 height 14
click at [464, 221] on div at bounding box center [473, 231] width 21 height 24
click at [464, 225] on div at bounding box center [473, 231] width 21 height 24
click at [459, 290] on button "button" at bounding box center [460, 293] width 29 height 21
click at [436, 384] on div "Export to Excel Format" at bounding box center [408, 383] width 108 height 21
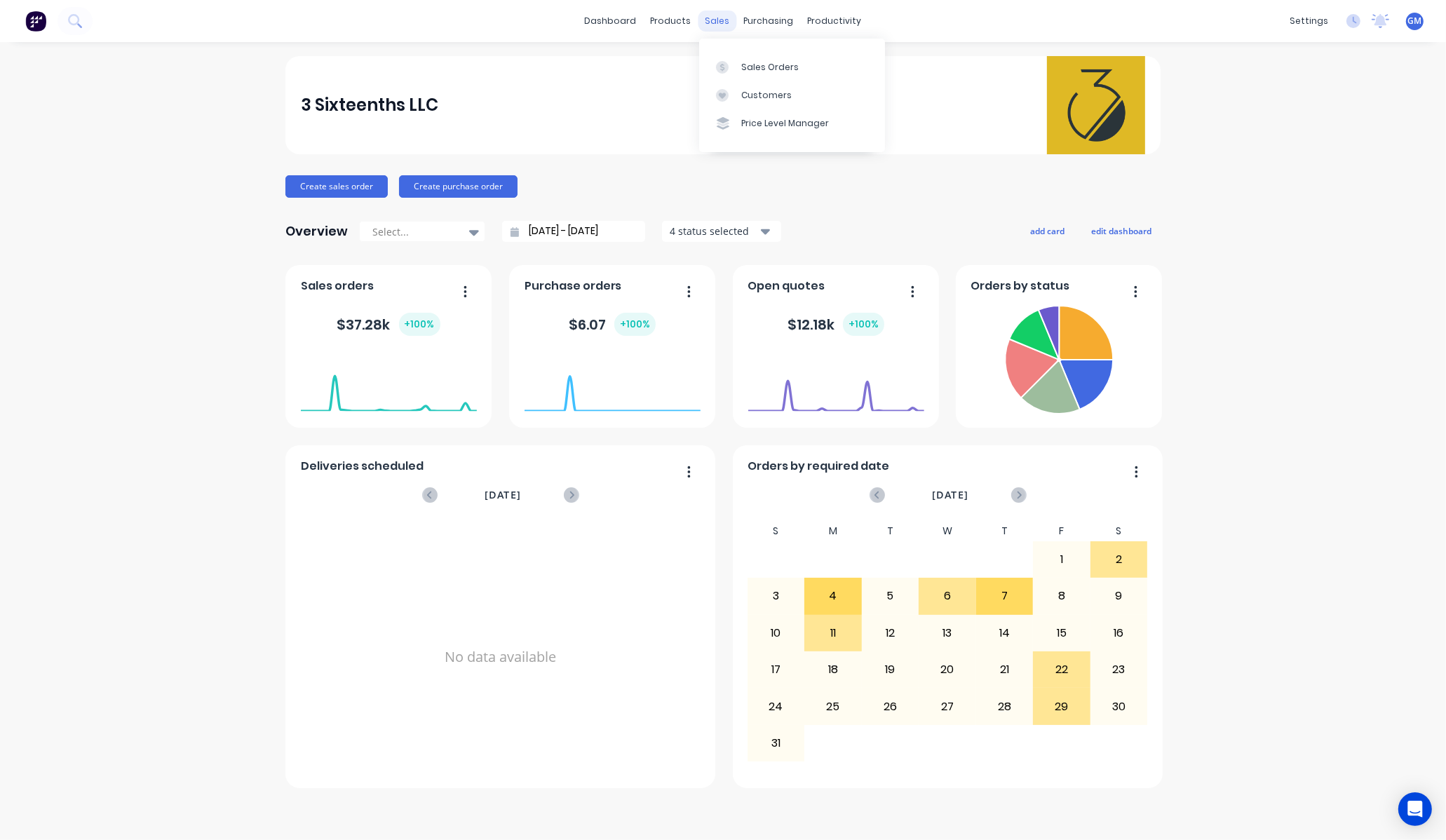
click at [715, 23] on div "sales" at bounding box center [718, 21] width 38 height 21
click at [717, 17] on div "sales" at bounding box center [718, 21] width 38 height 21
click at [747, 70] on div "Sales Orders" at bounding box center [770, 67] width 58 height 12
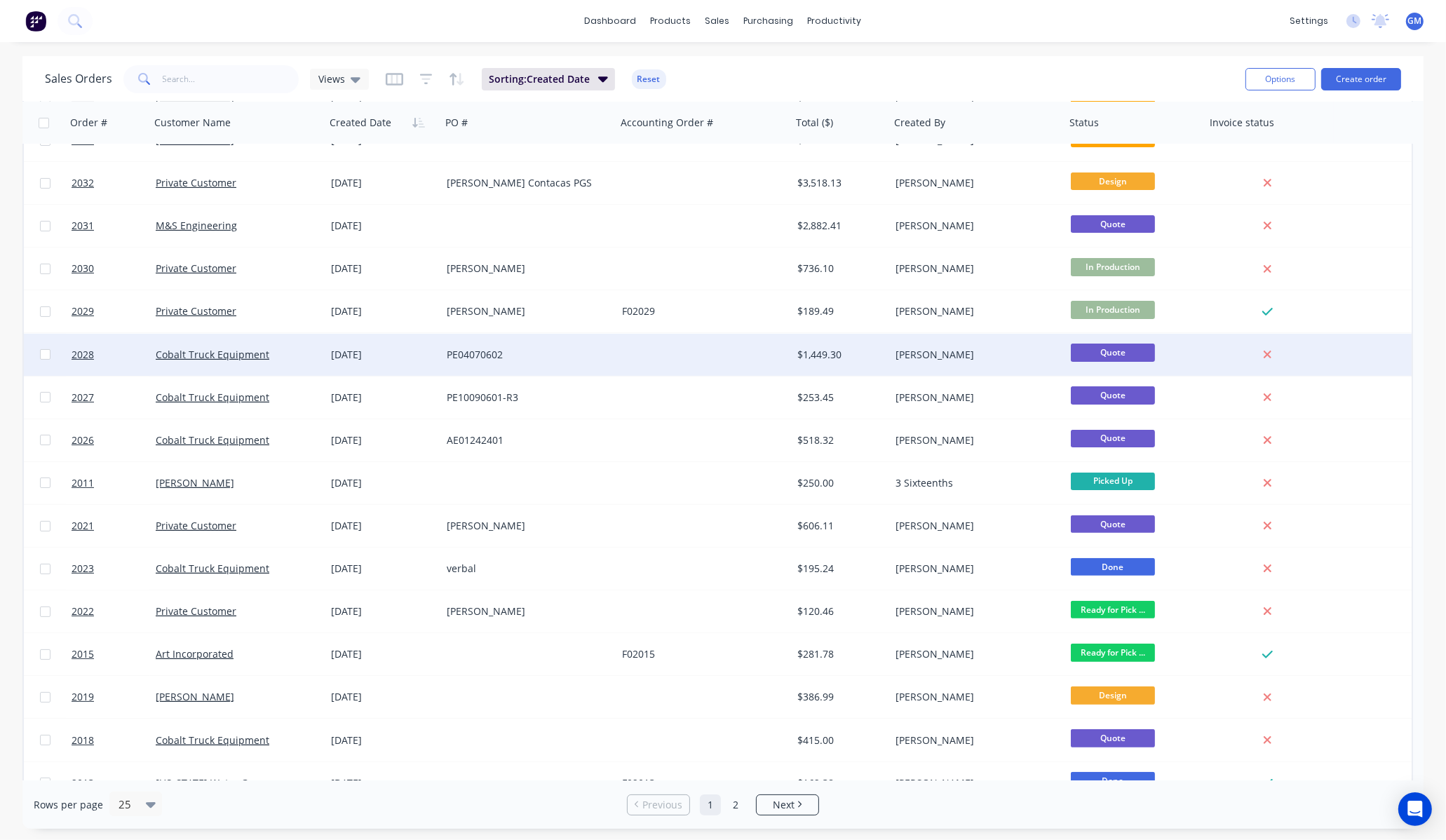
scroll to position [433, 0]
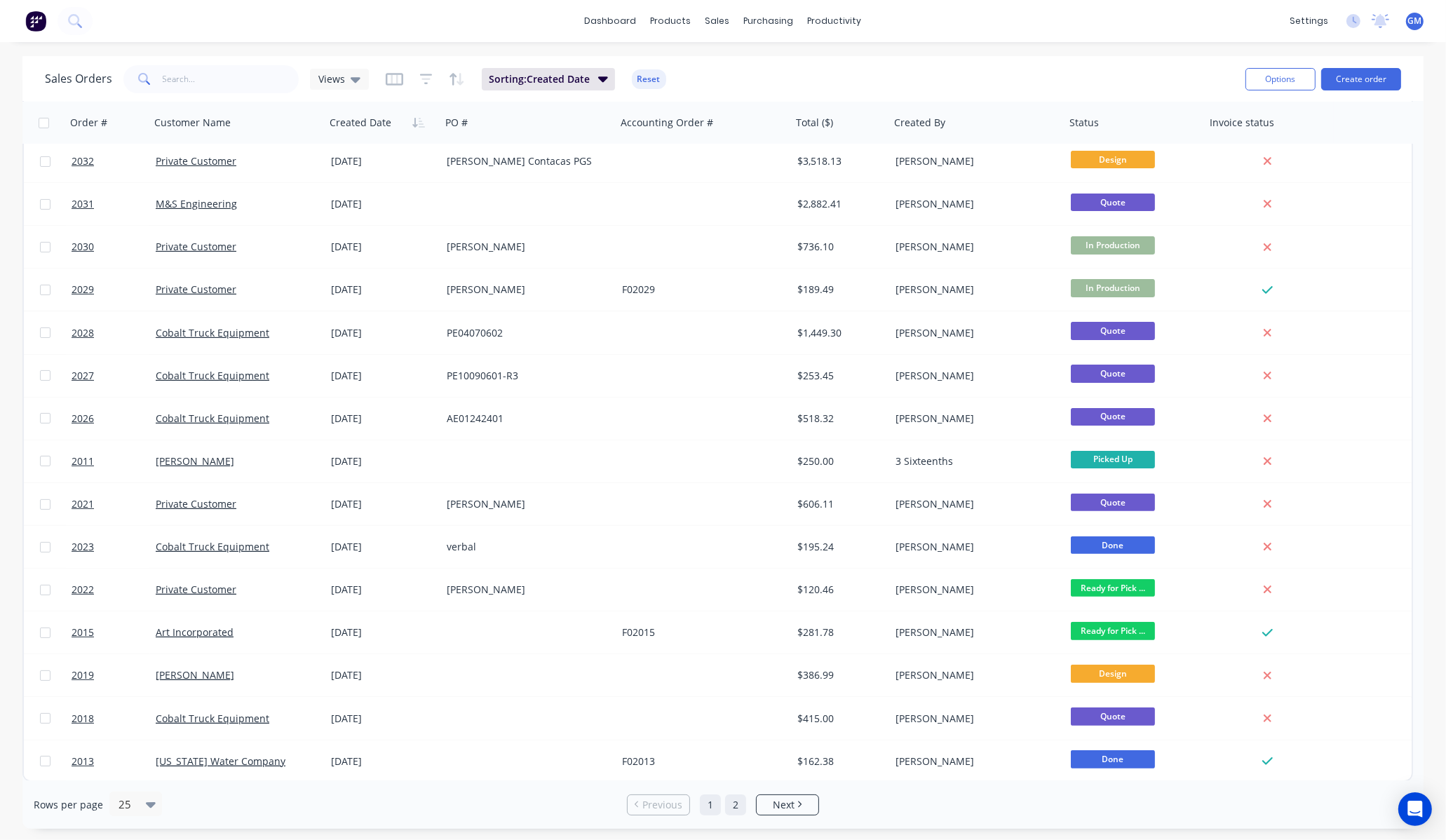
click at [731, 799] on link "2" at bounding box center [735, 804] width 21 height 21
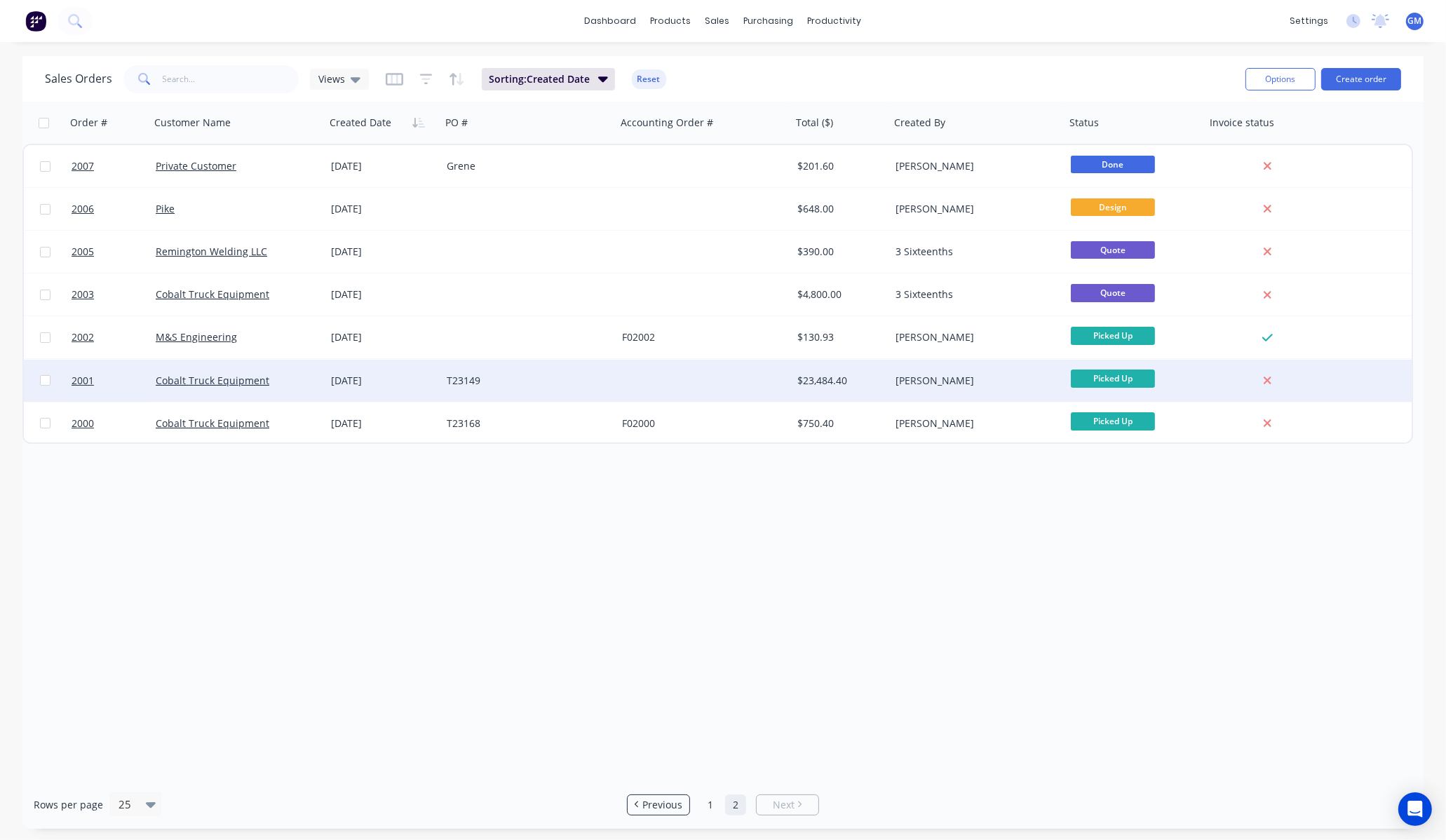
click at [801, 380] on div "$23,484.40" at bounding box center [839, 380] width 83 height 14
